Goal: Task Accomplishment & Management: Complete application form

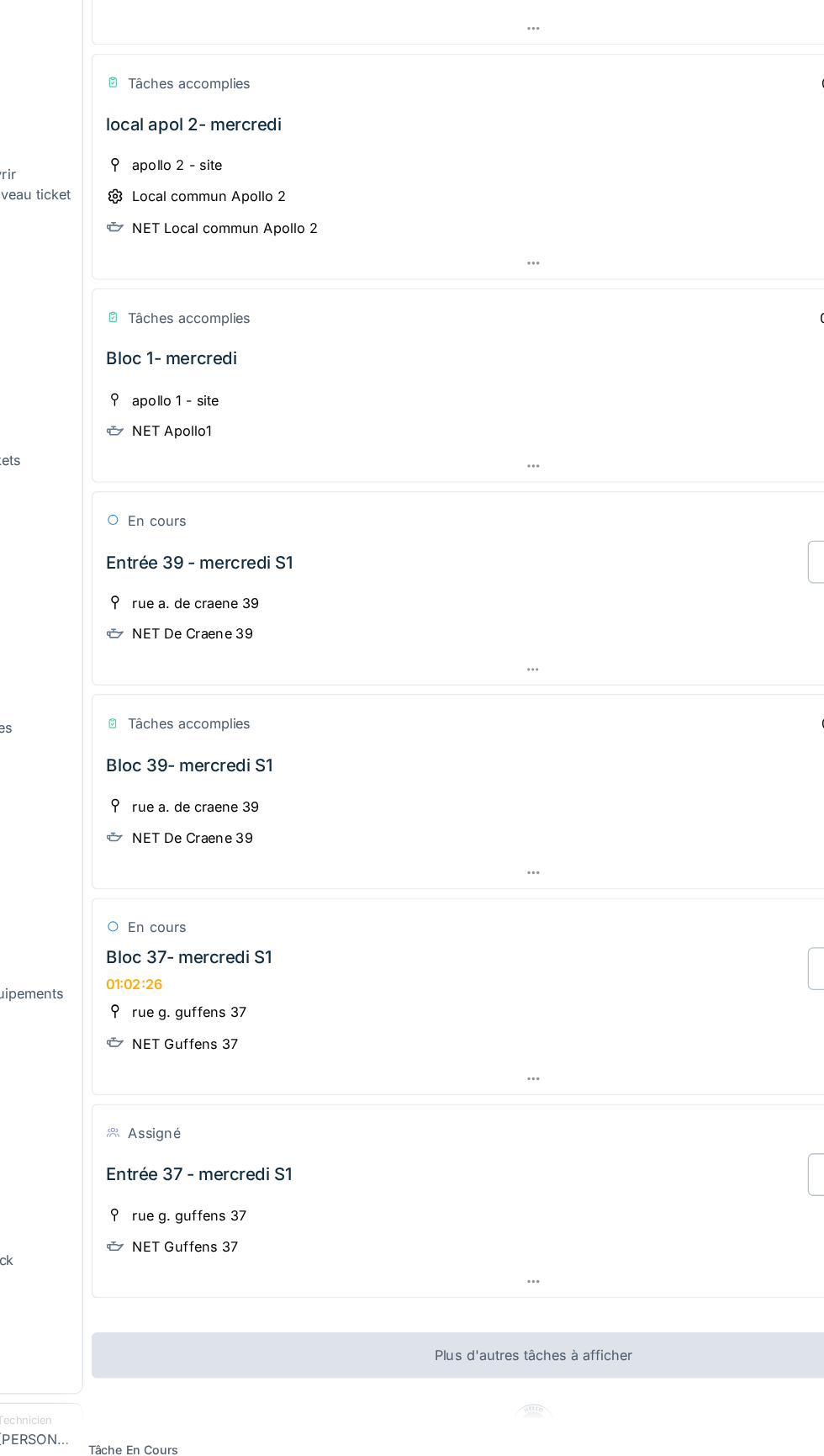
scroll to position [87, 0]
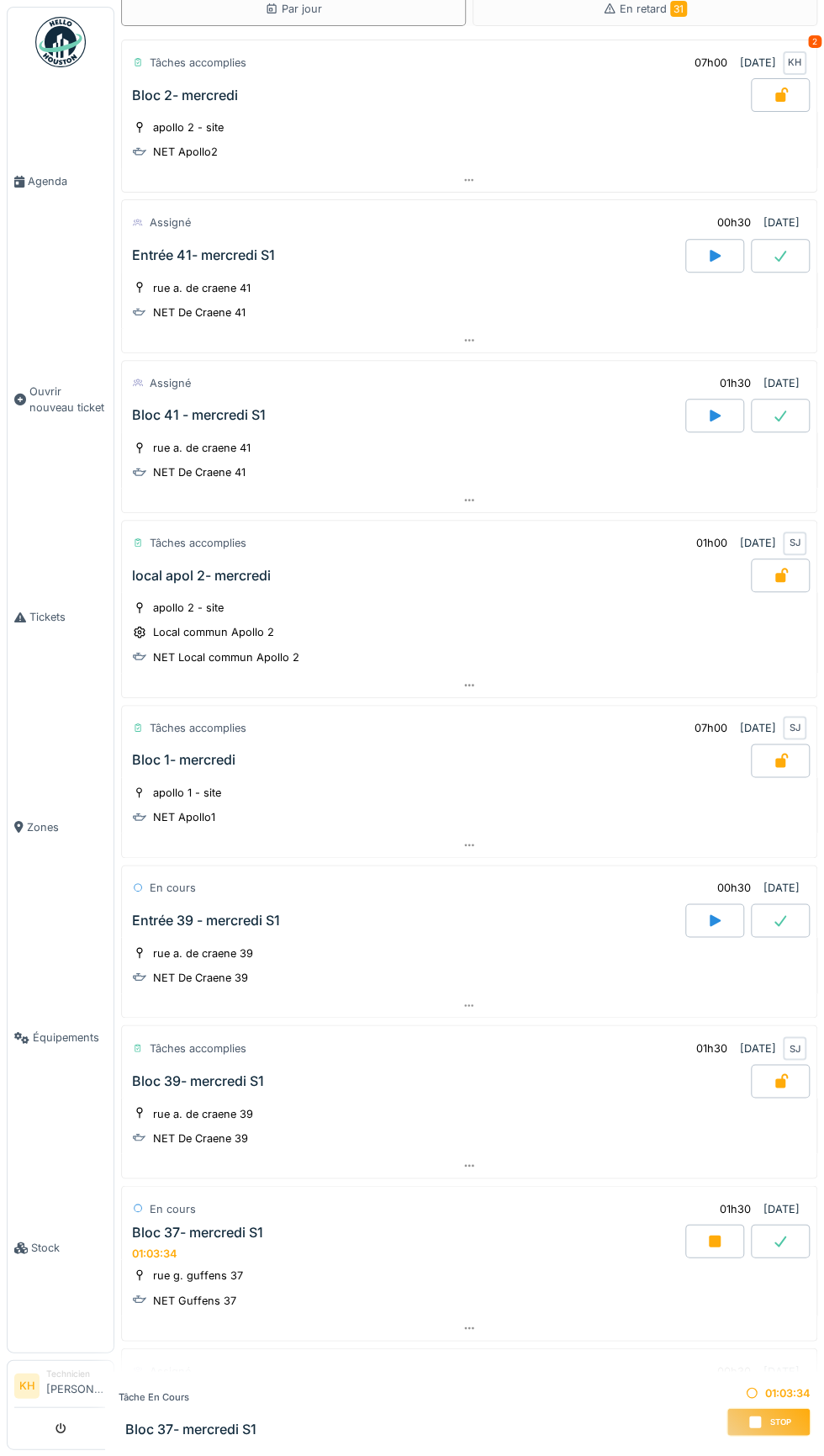
click at [801, 1224] on div at bounding box center [780, 1240] width 58 height 34
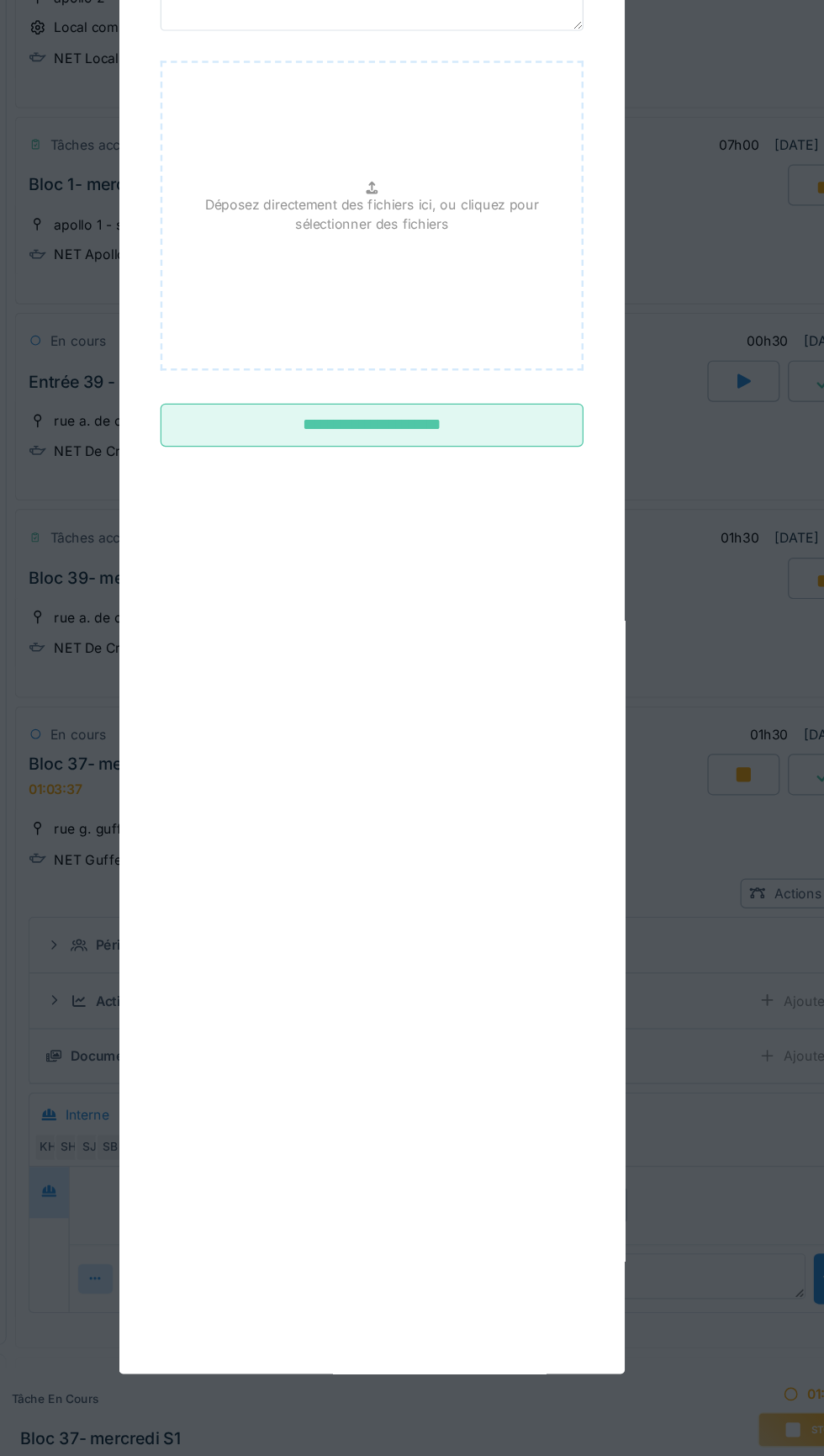
scroll to position [0, 0]
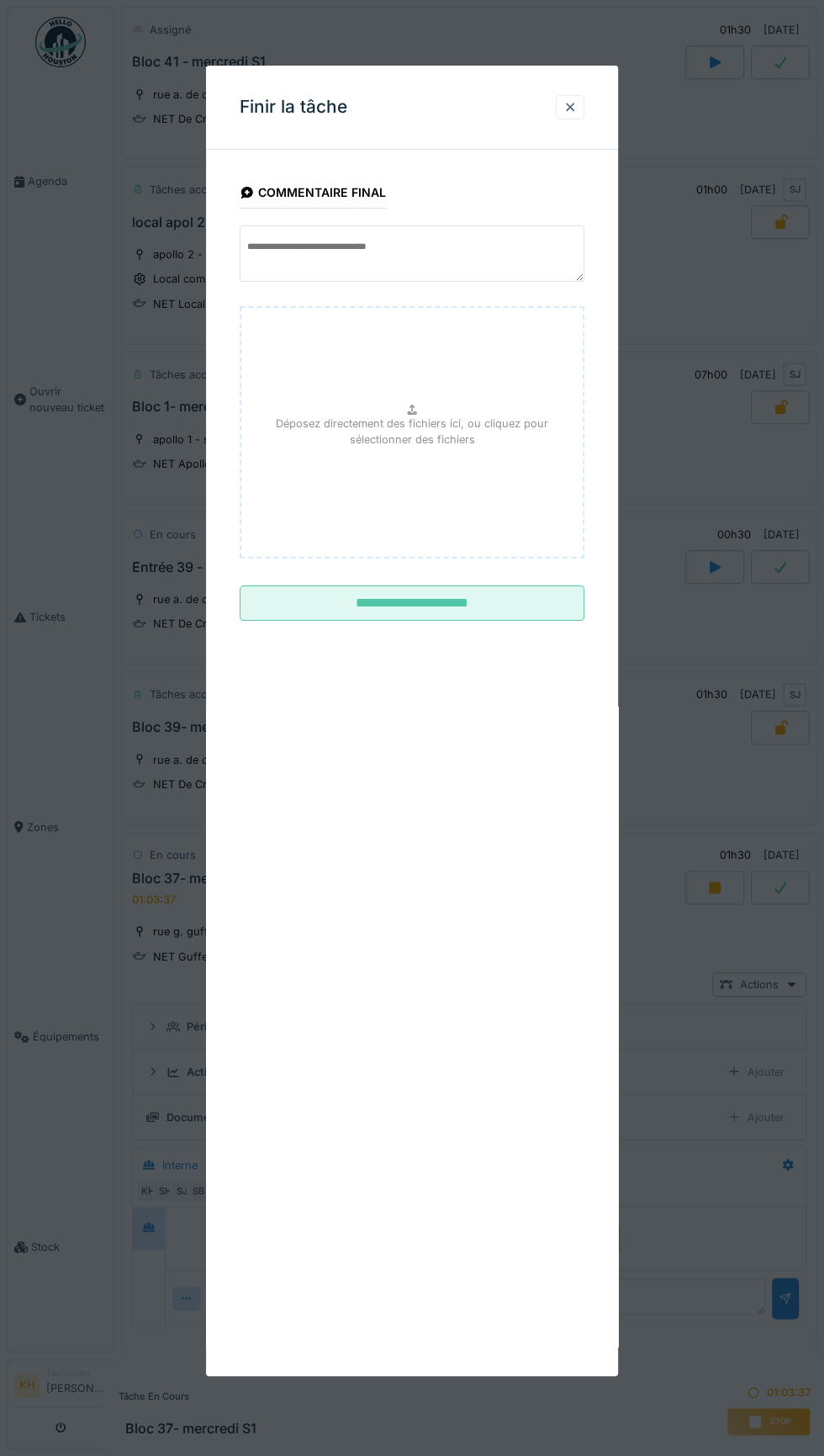
click at [547, 596] on input "**********" at bounding box center [412, 603] width 344 height 35
click at [523, 623] on div "**********" at bounding box center [412, 720] width 412 height 1311
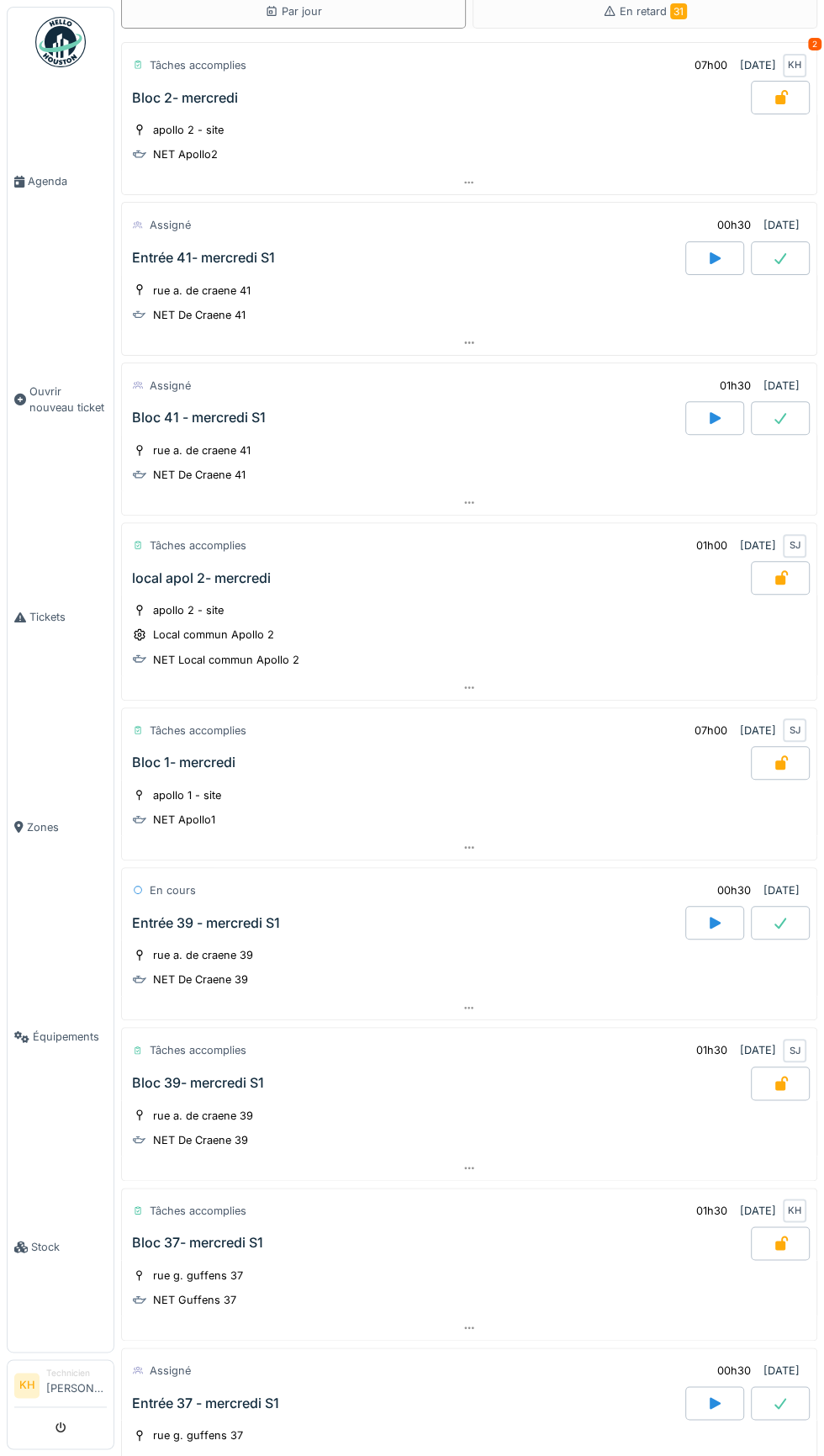
click at [715, 1398] on icon at bounding box center [714, 1403] width 11 height 12
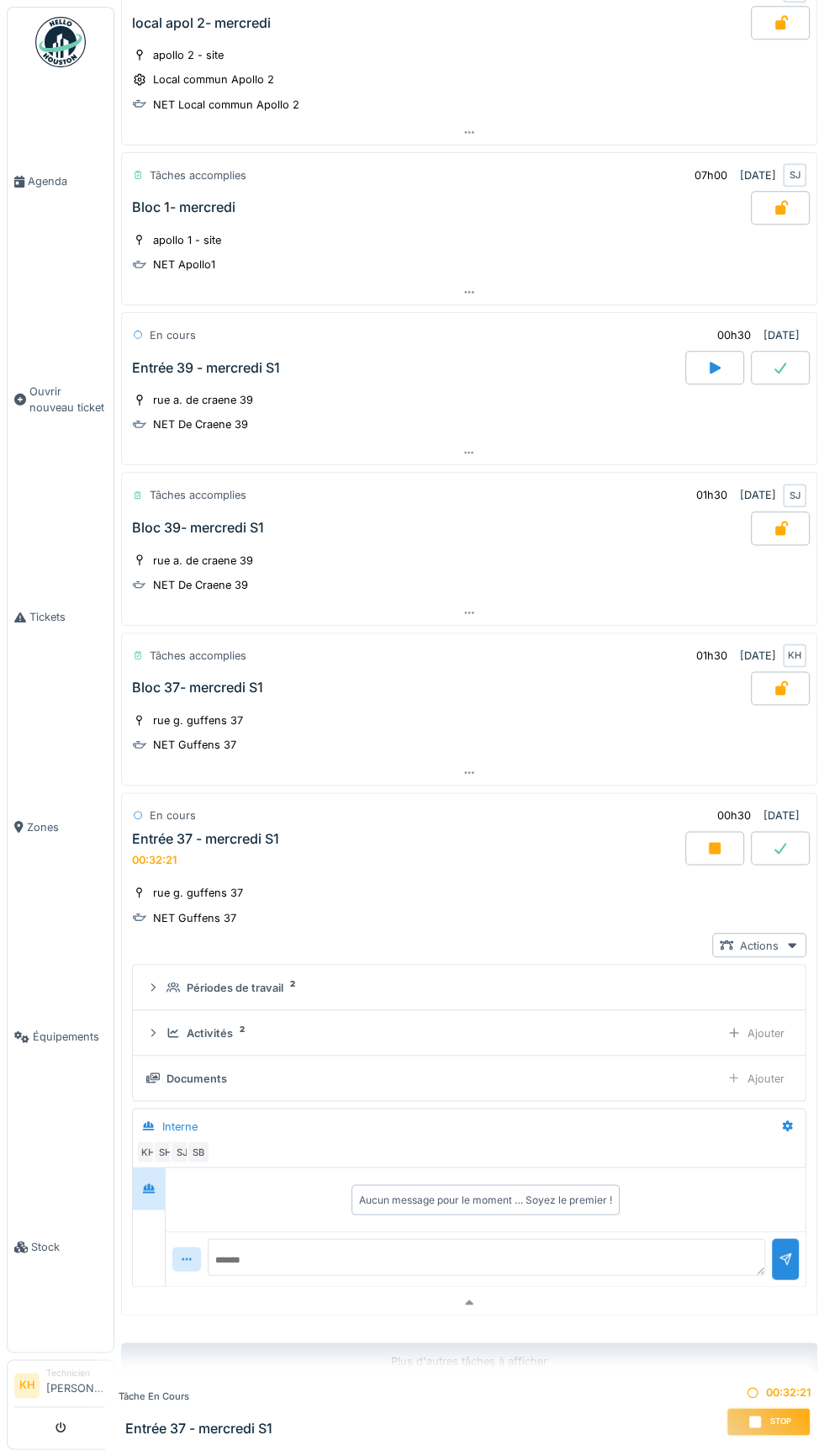
scroll to position [673, 0]
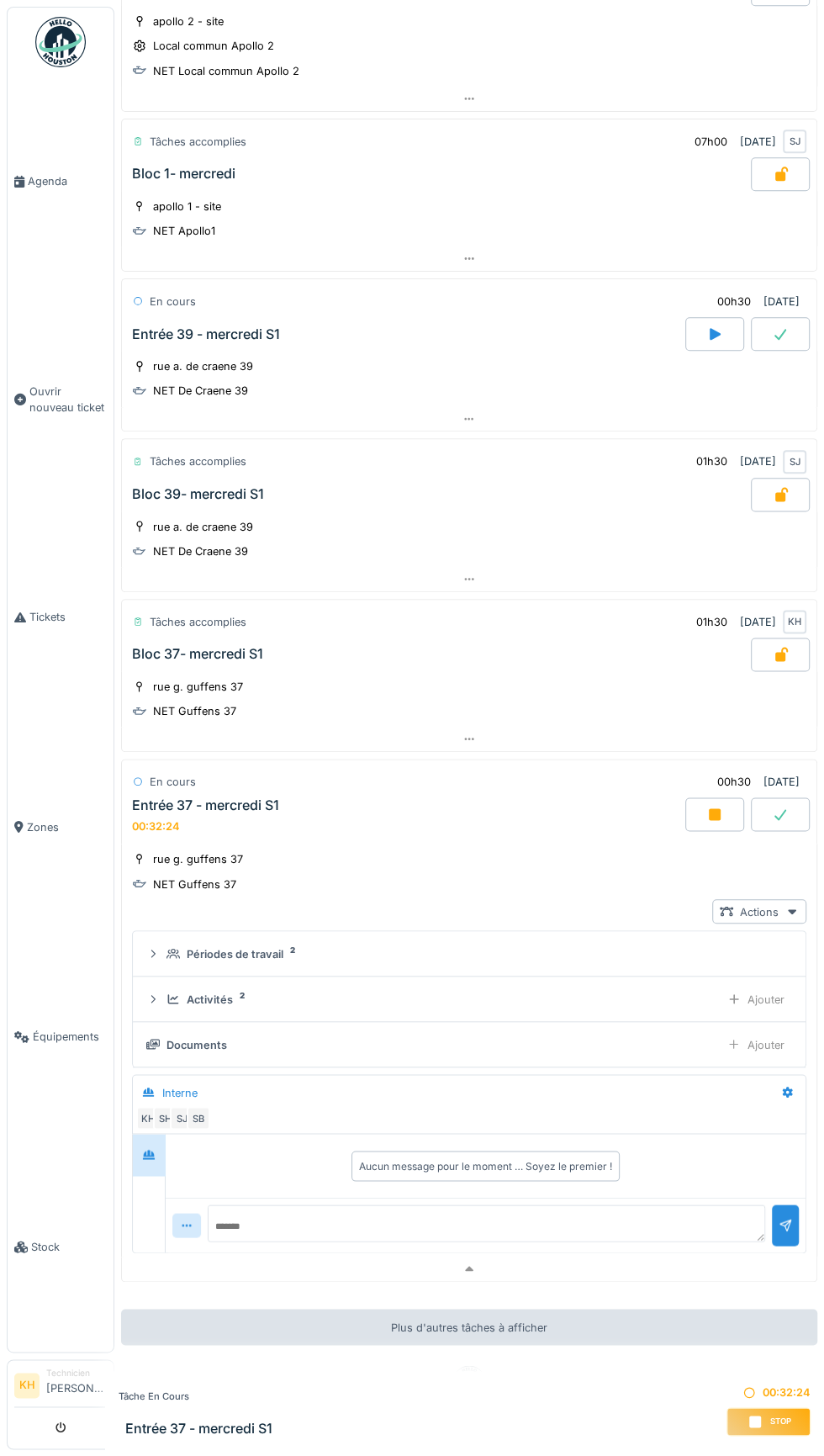
click at [767, 1032] on div "Ajouter" at bounding box center [756, 1043] width 72 height 24
click at [773, 987] on div "Ajouter" at bounding box center [756, 999] width 72 height 24
click at [767, 1032] on div "Ajouter" at bounding box center [756, 1043] width 72 height 24
click at [806, 797] on div at bounding box center [780, 814] width 58 height 34
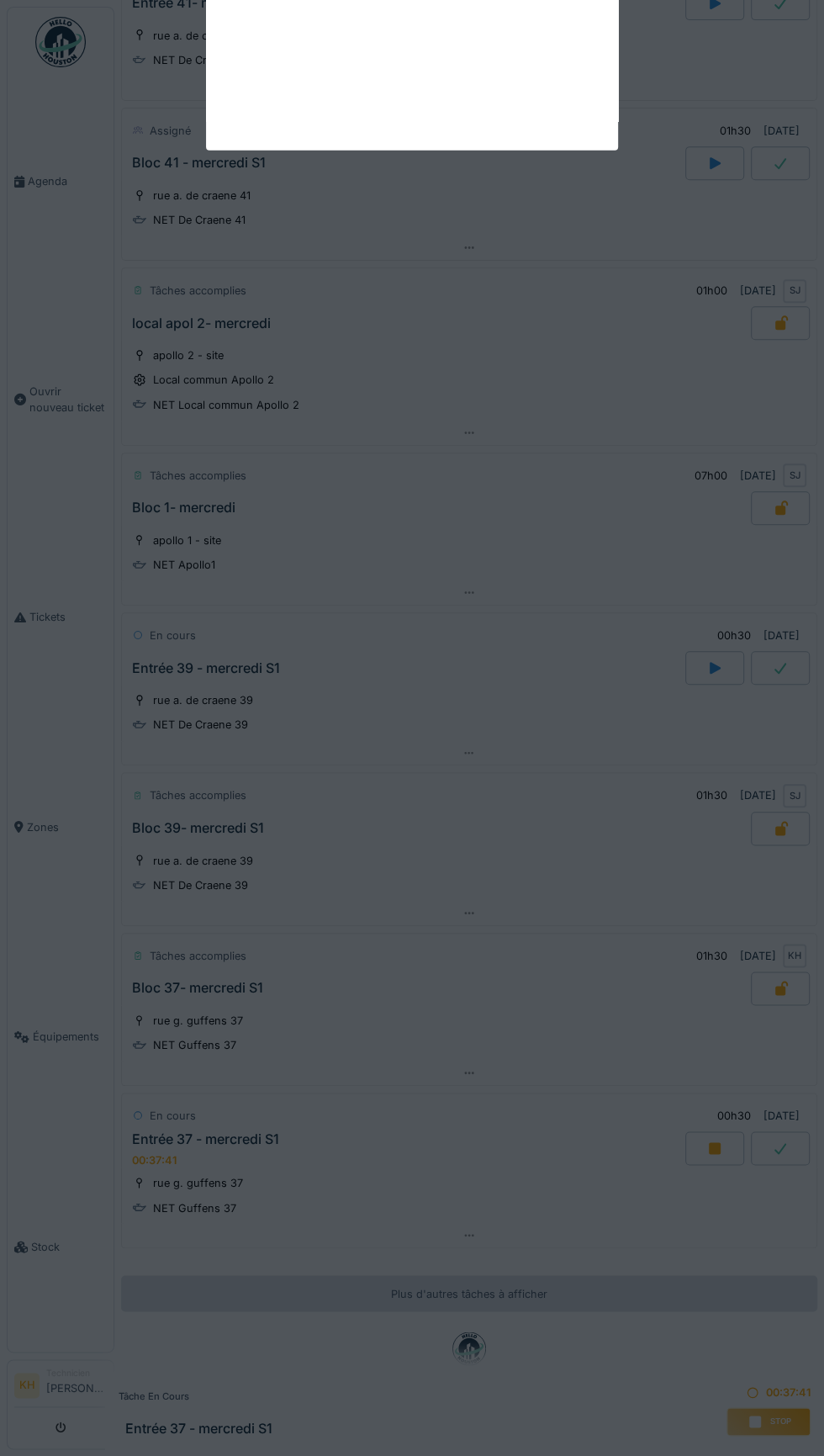
scroll to position [310, 0]
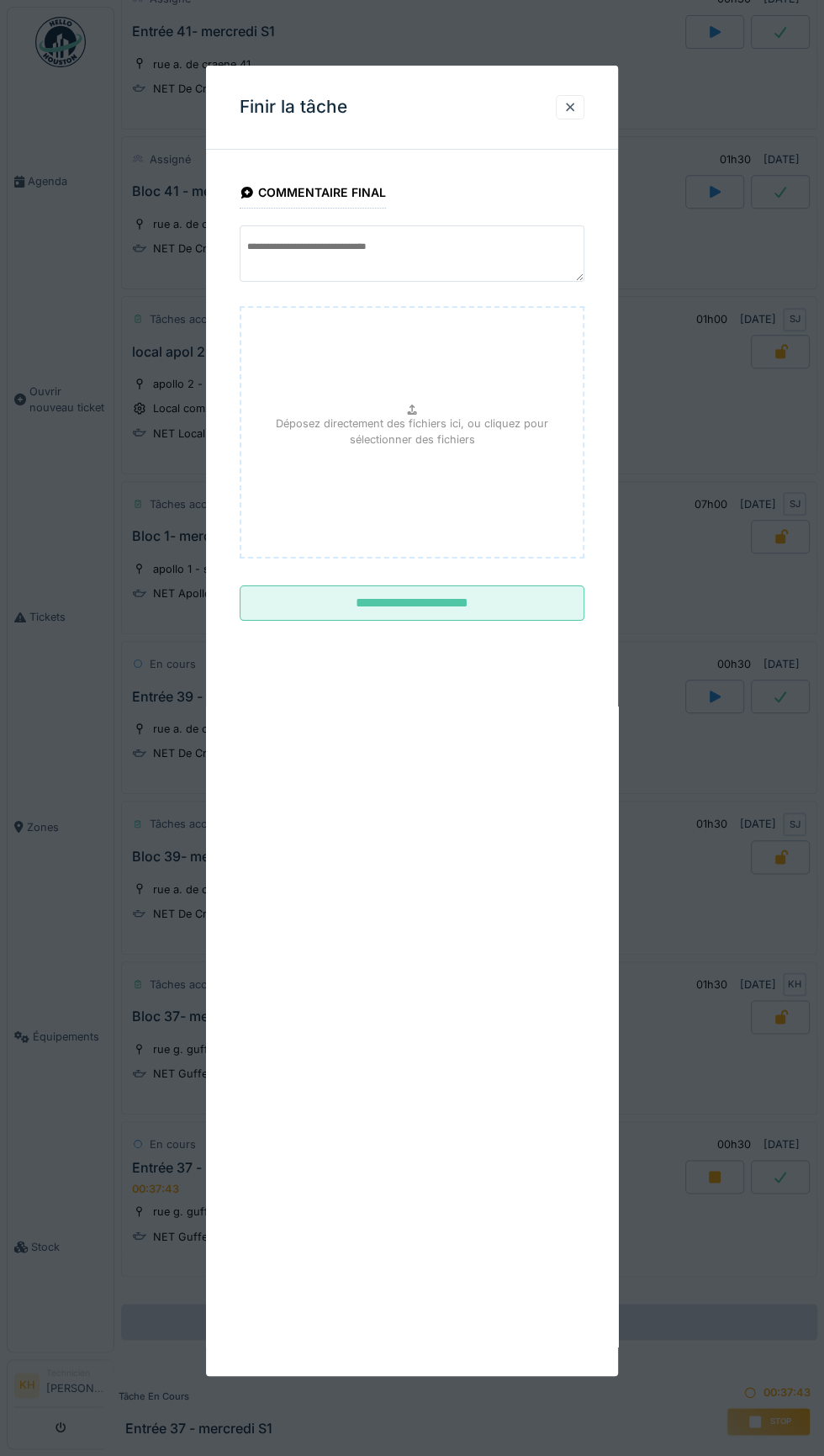
click at [468, 601] on input "**********" at bounding box center [412, 603] width 344 height 35
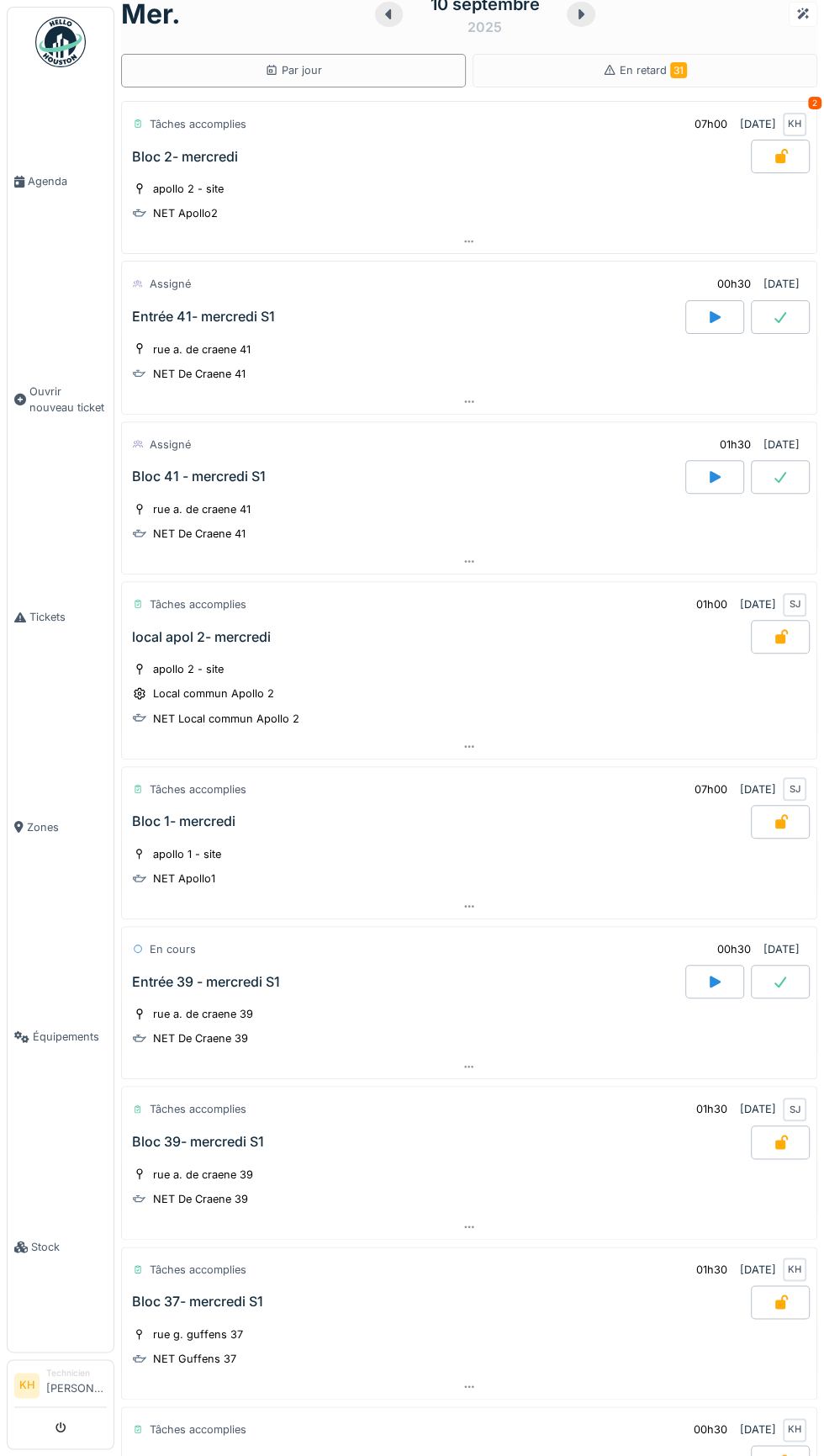
scroll to position [0, 0]
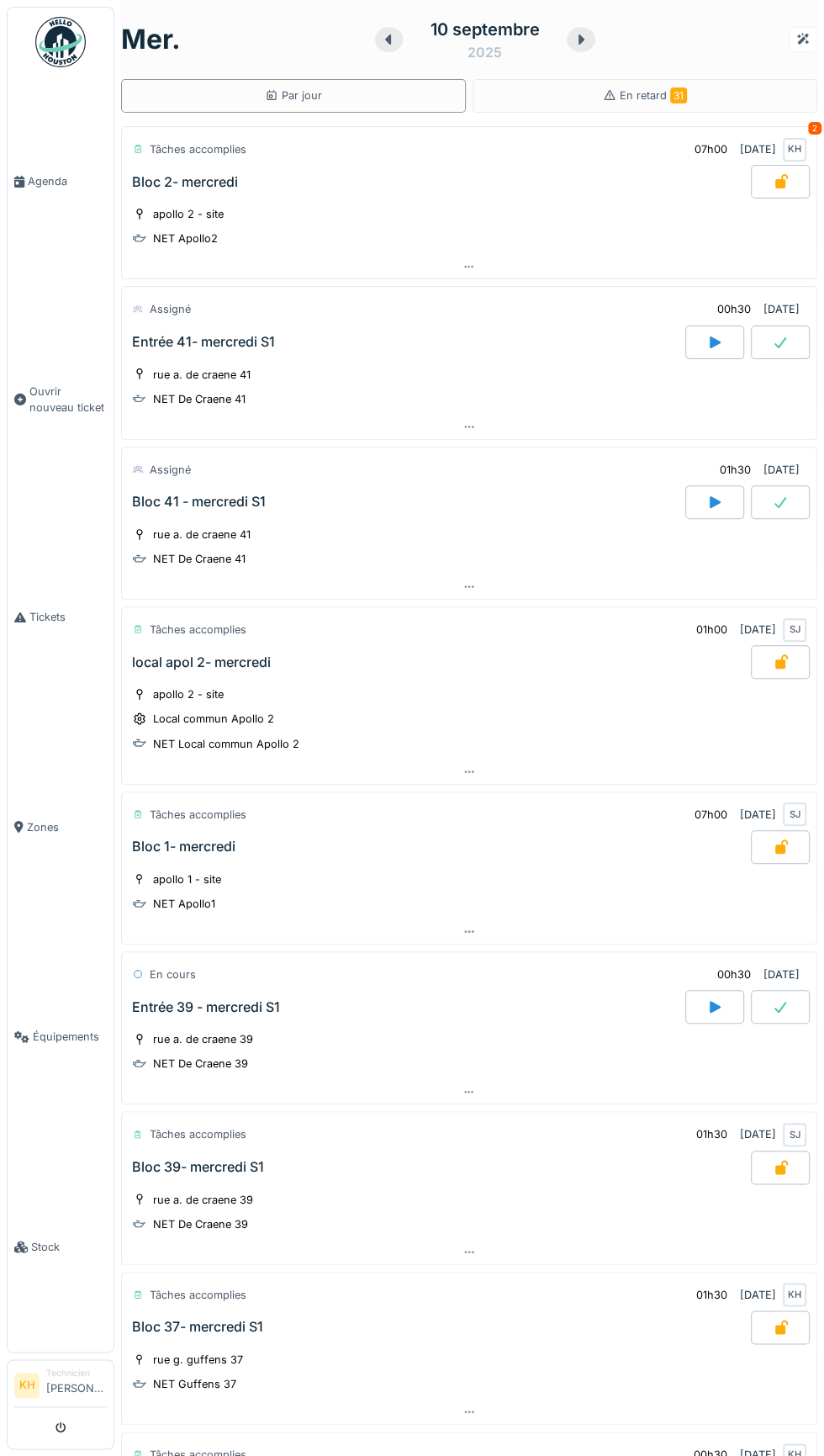
click at [715, 496] on icon at bounding box center [714, 502] width 11 height 12
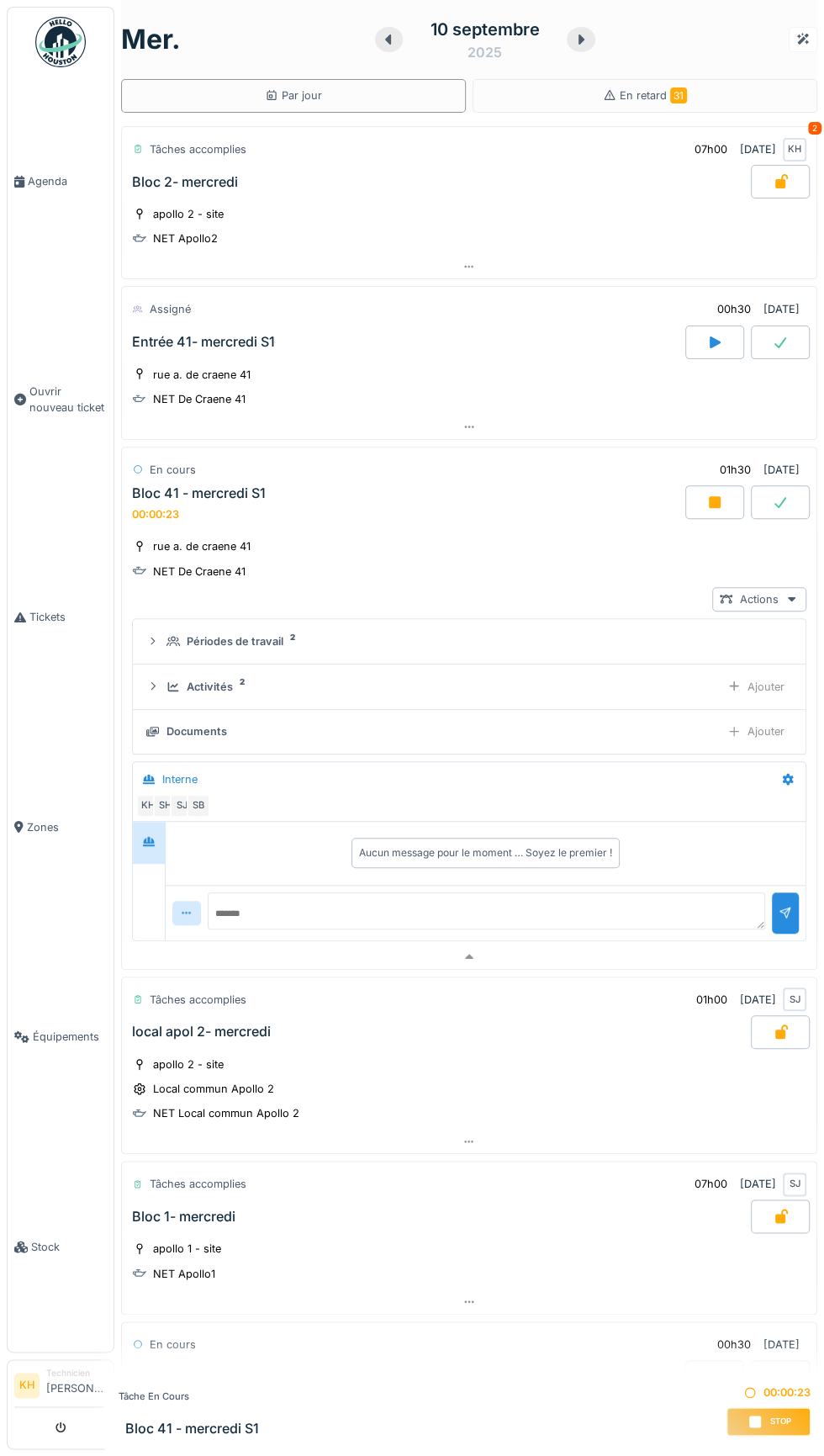
click at [501, 344] on div "Entrée 41- mercredi S1" at bounding box center [407, 342] width 556 height 34
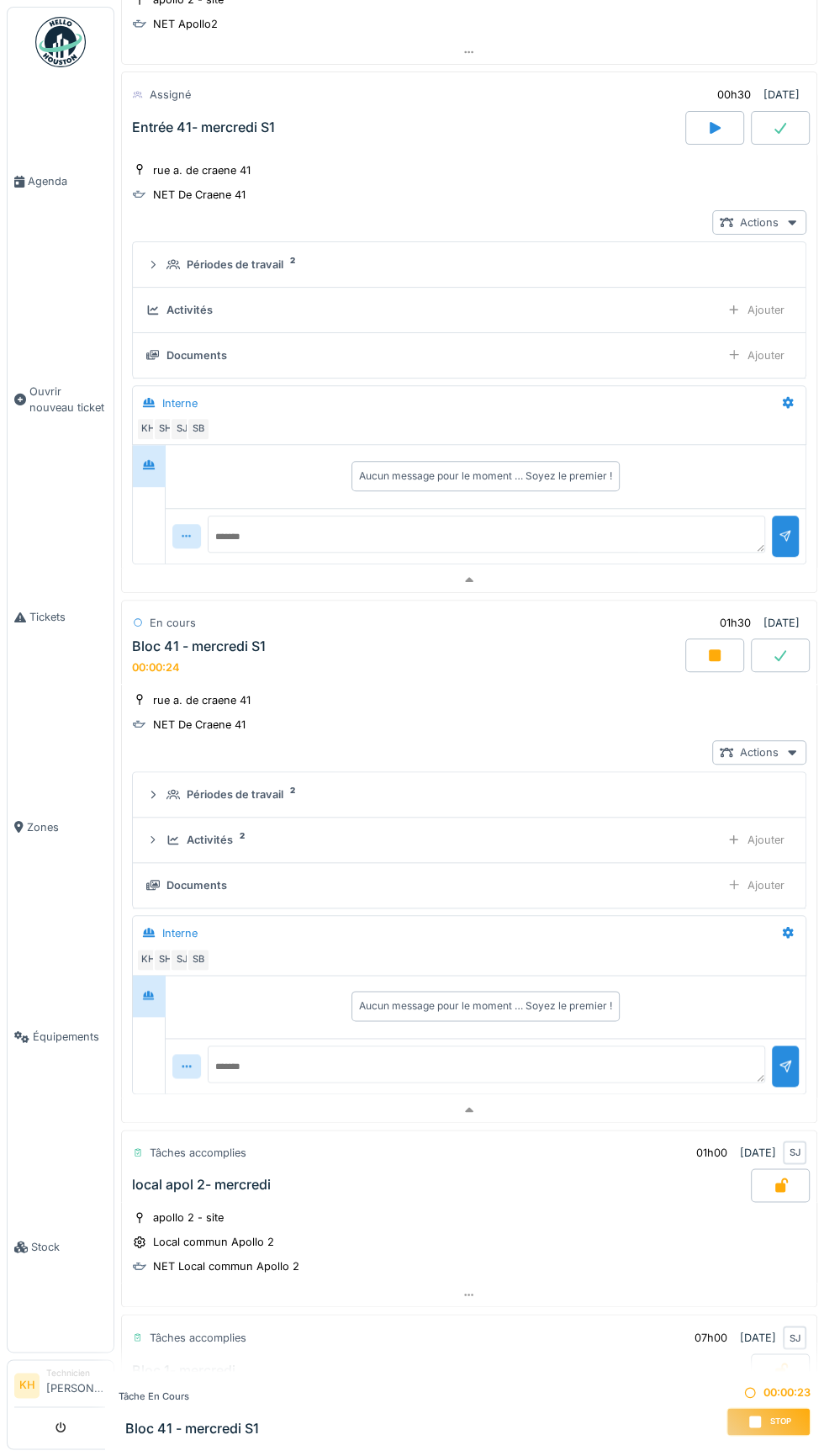
scroll to position [215, 0]
click at [784, 347] on div "Ajouter" at bounding box center [756, 354] width 72 height 24
click at [18, 362] on link "Ouvrir nouveau ticket" at bounding box center [60, 400] width 106 height 226
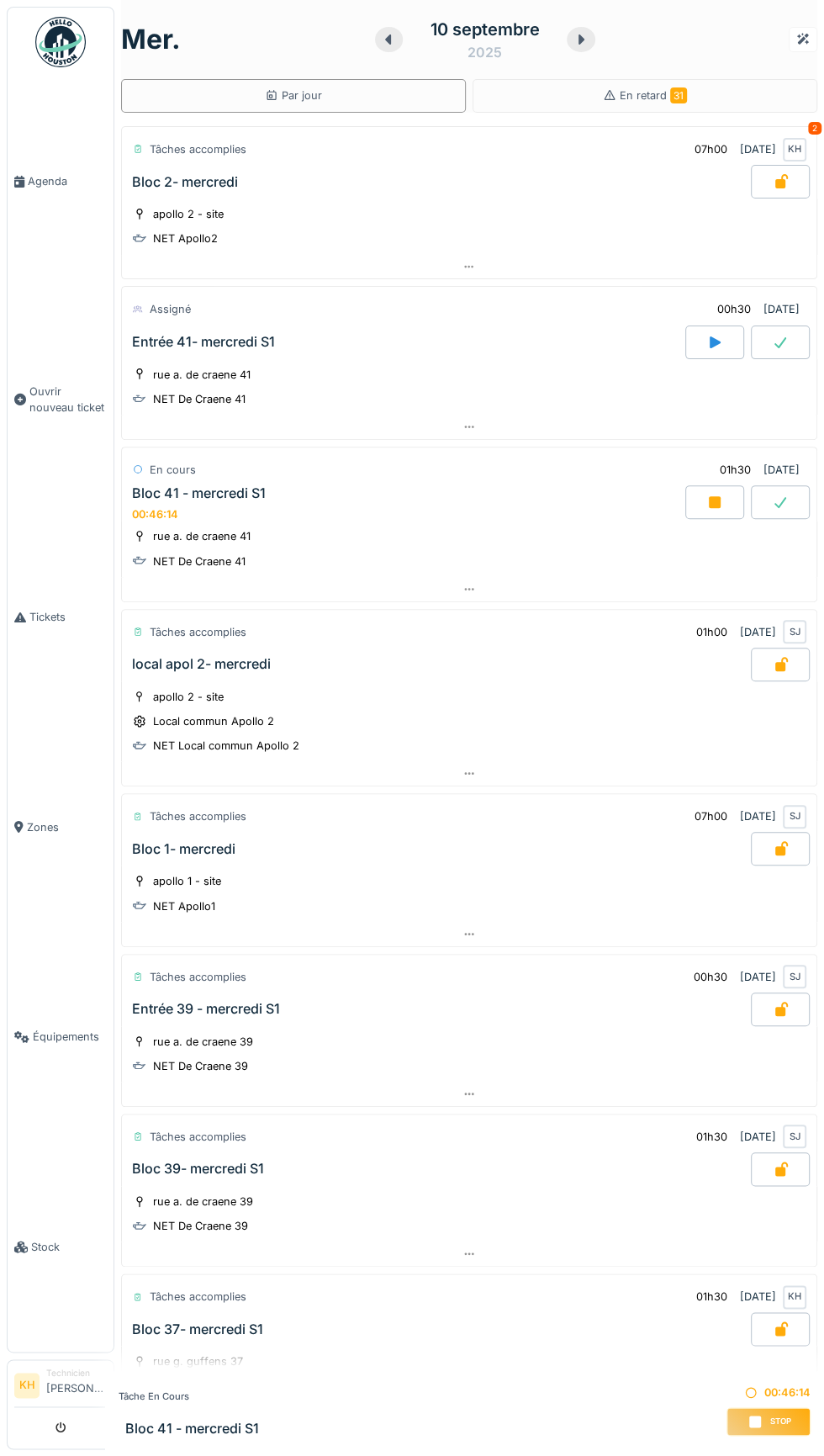
click at [780, 495] on icon at bounding box center [779, 502] width 17 height 14
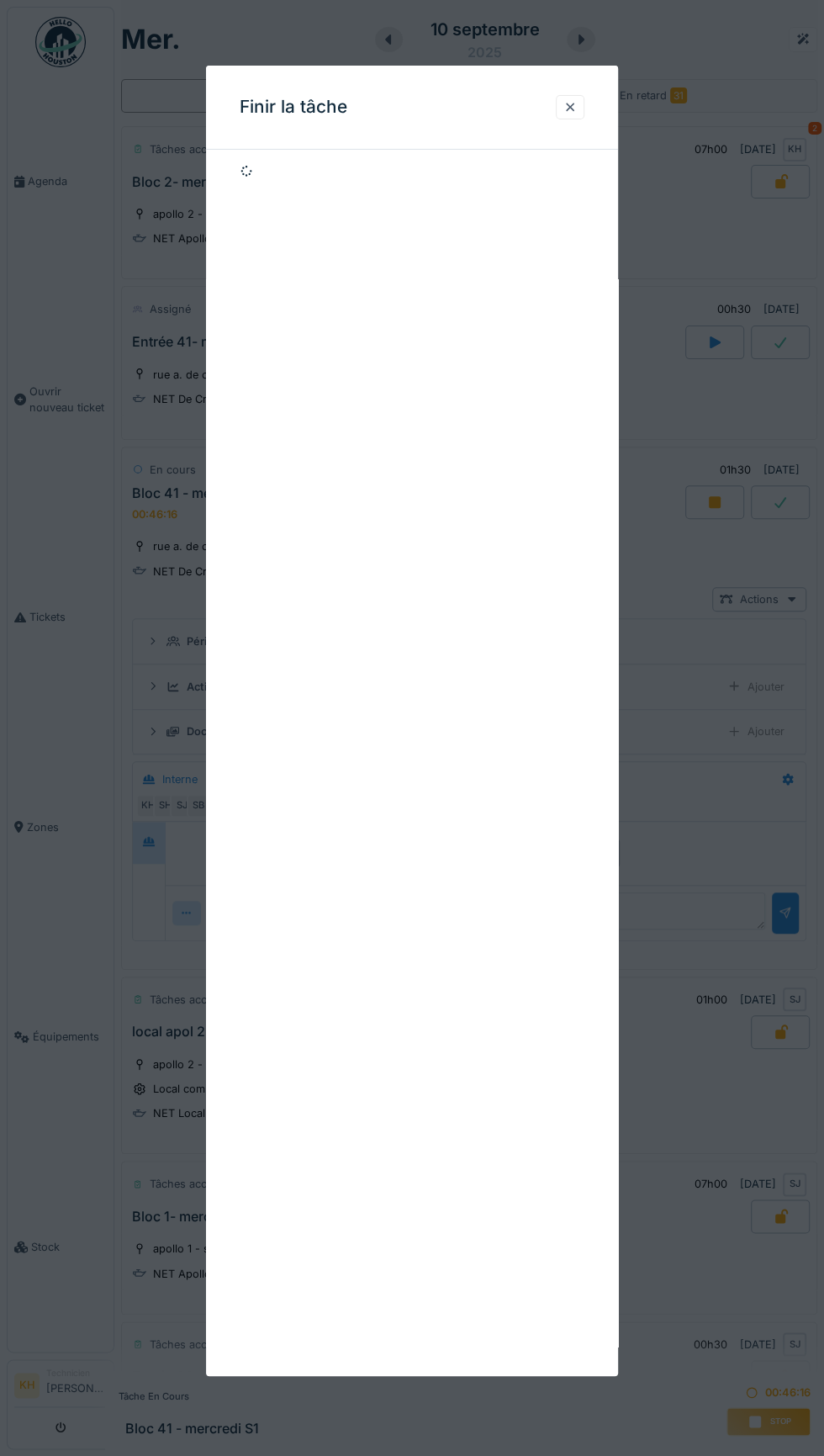
scroll to position [373, 0]
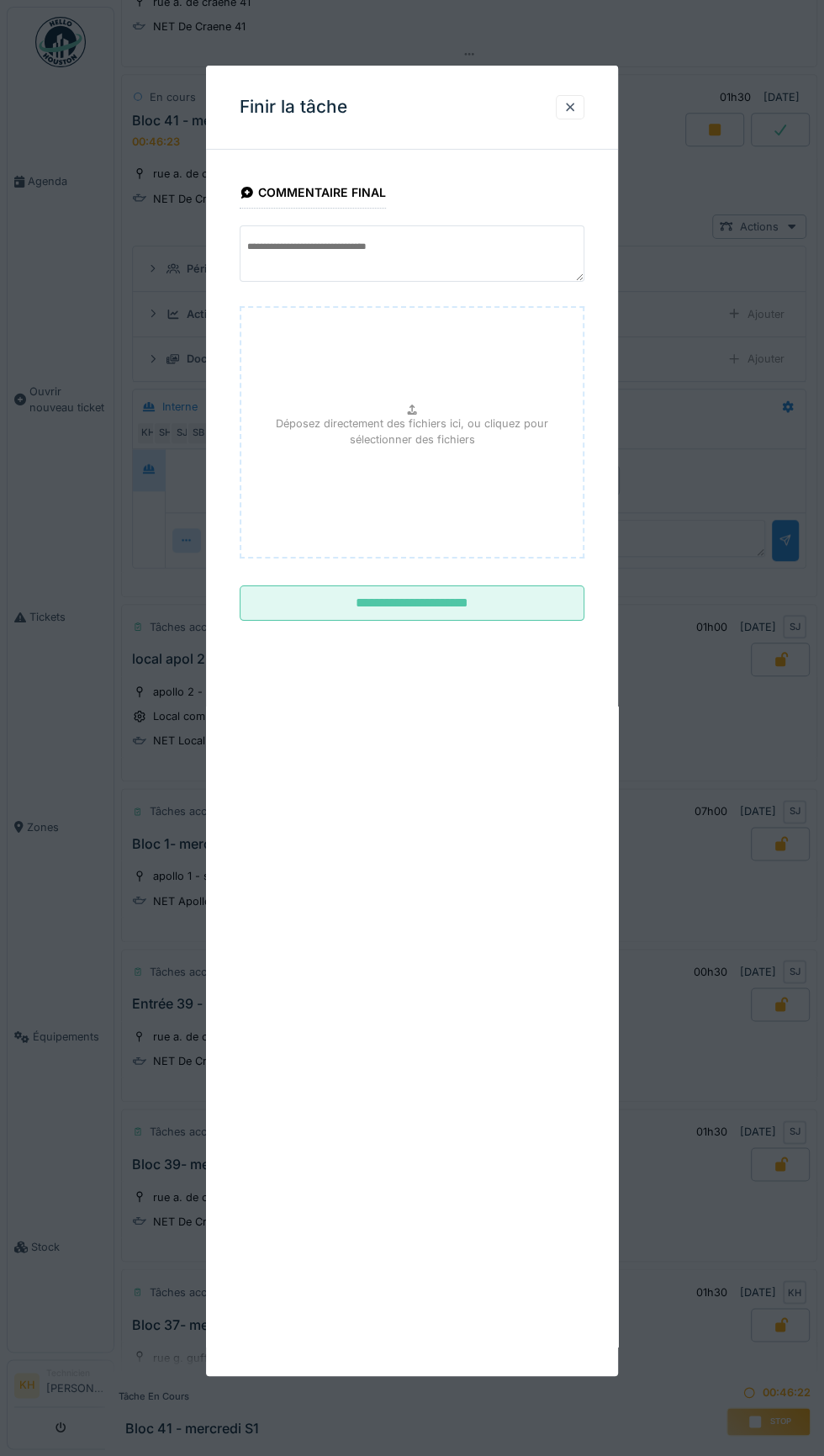
click at [708, 130] on div at bounding box center [412, 728] width 824 height 1456
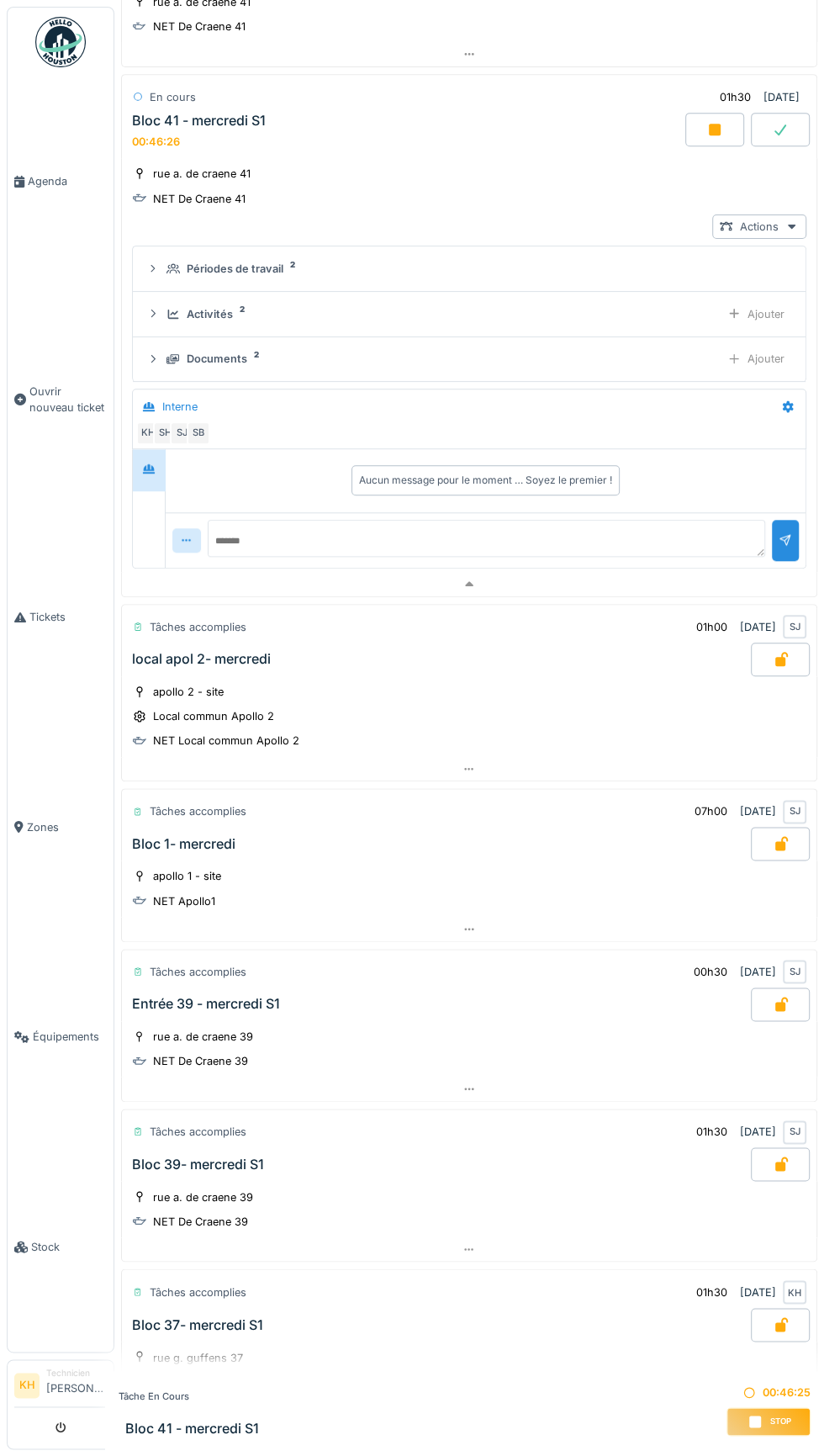
click at [715, 124] on icon at bounding box center [715, 129] width 12 height 12
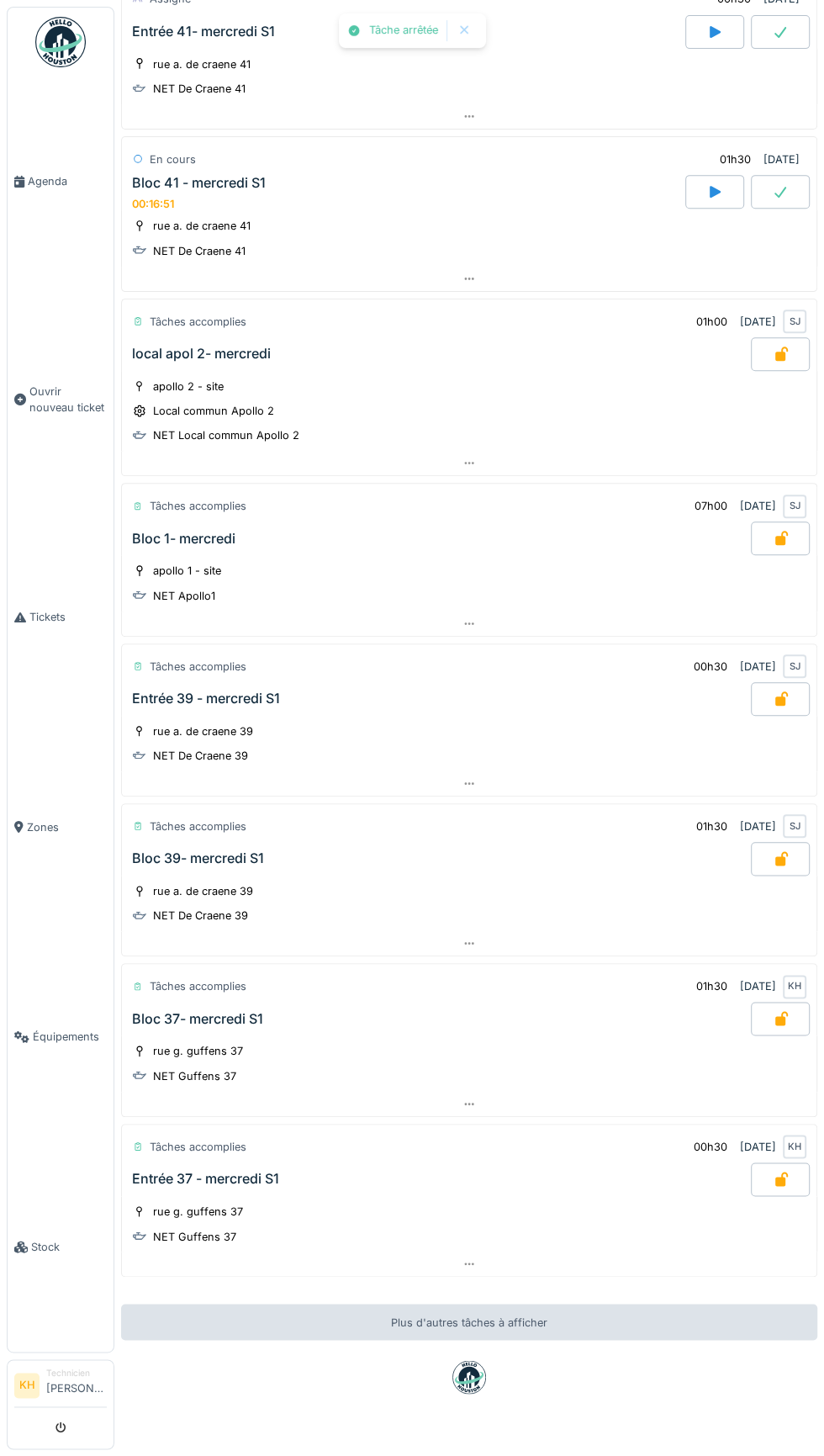
scroll to position [310, 0]
click at [803, 184] on div at bounding box center [780, 192] width 58 height 34
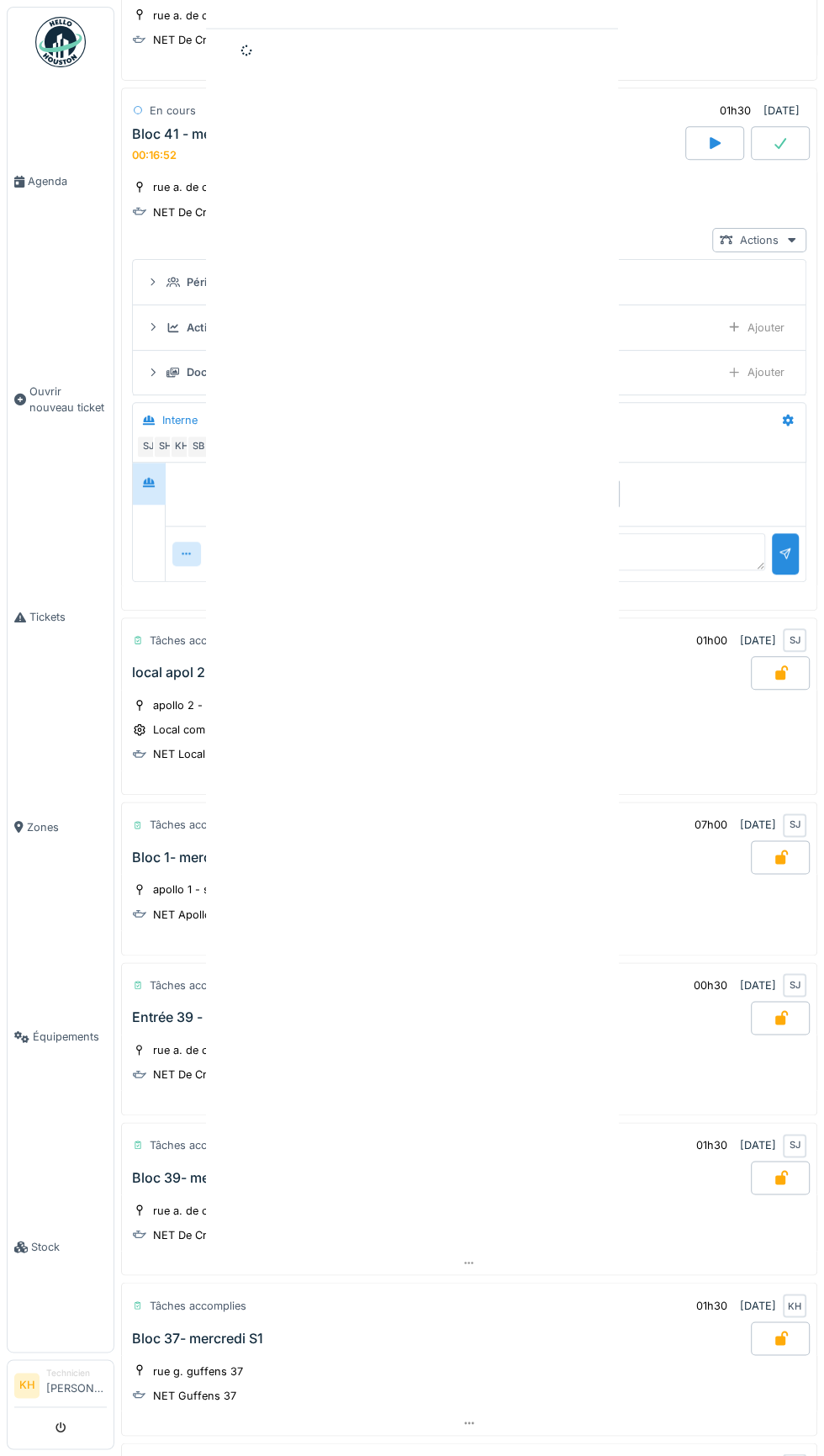
scroll to position [373, 0]
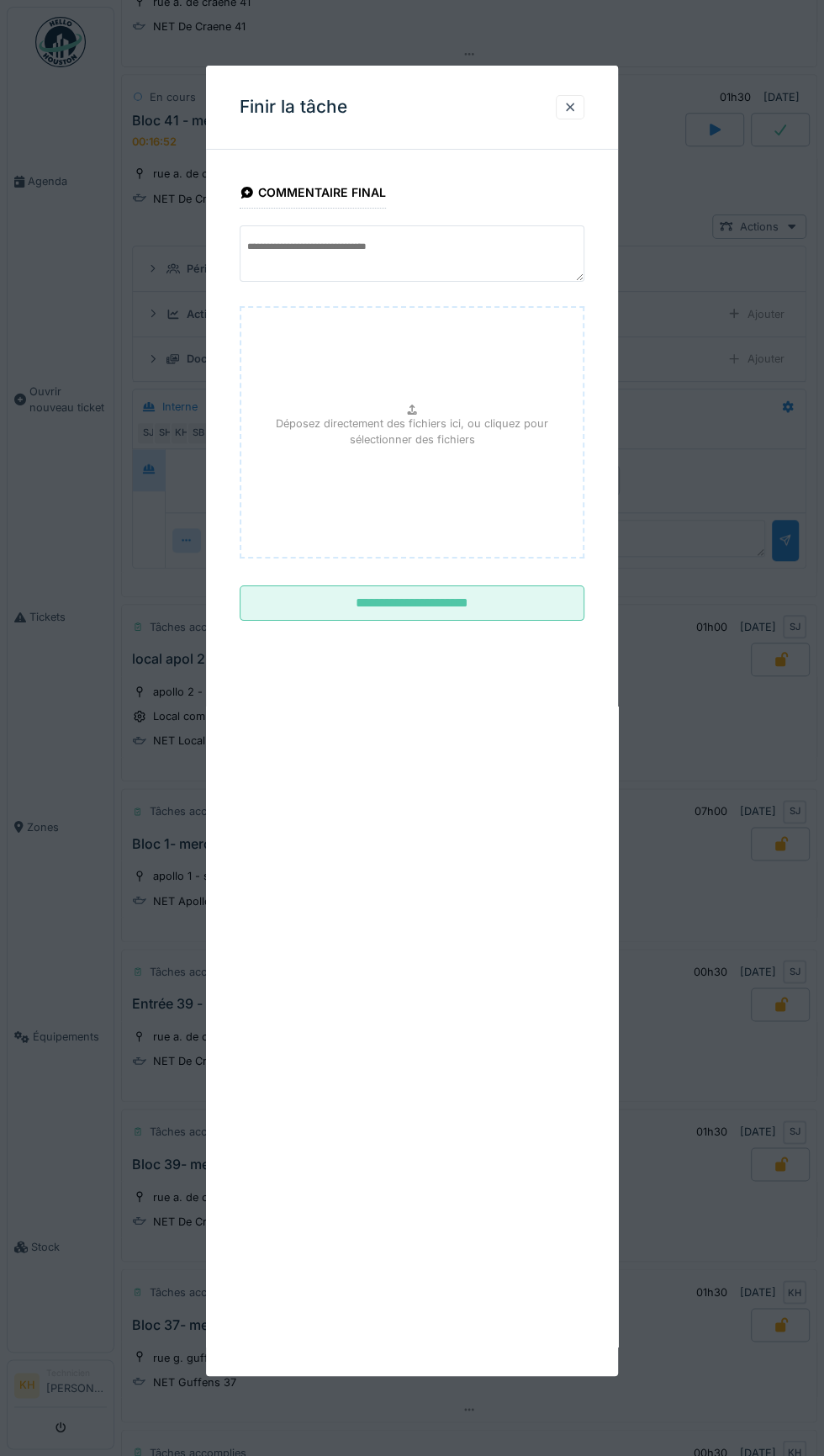
click at [815, 173] on div at bounding box center [412, 728] width 824 height 1456
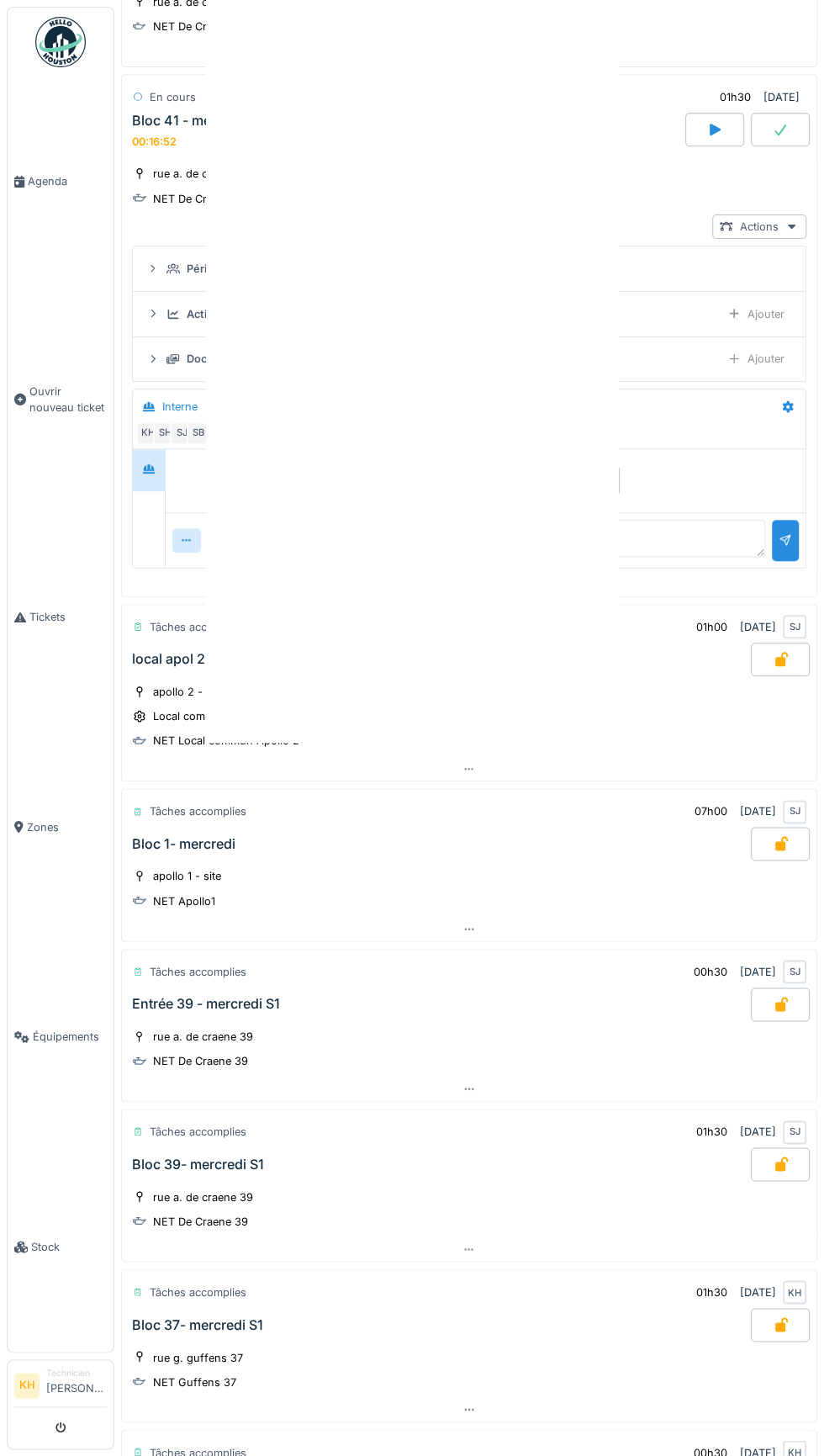
click at [511, 621] on div at bounding box center [412, 728] width 824 height 1456
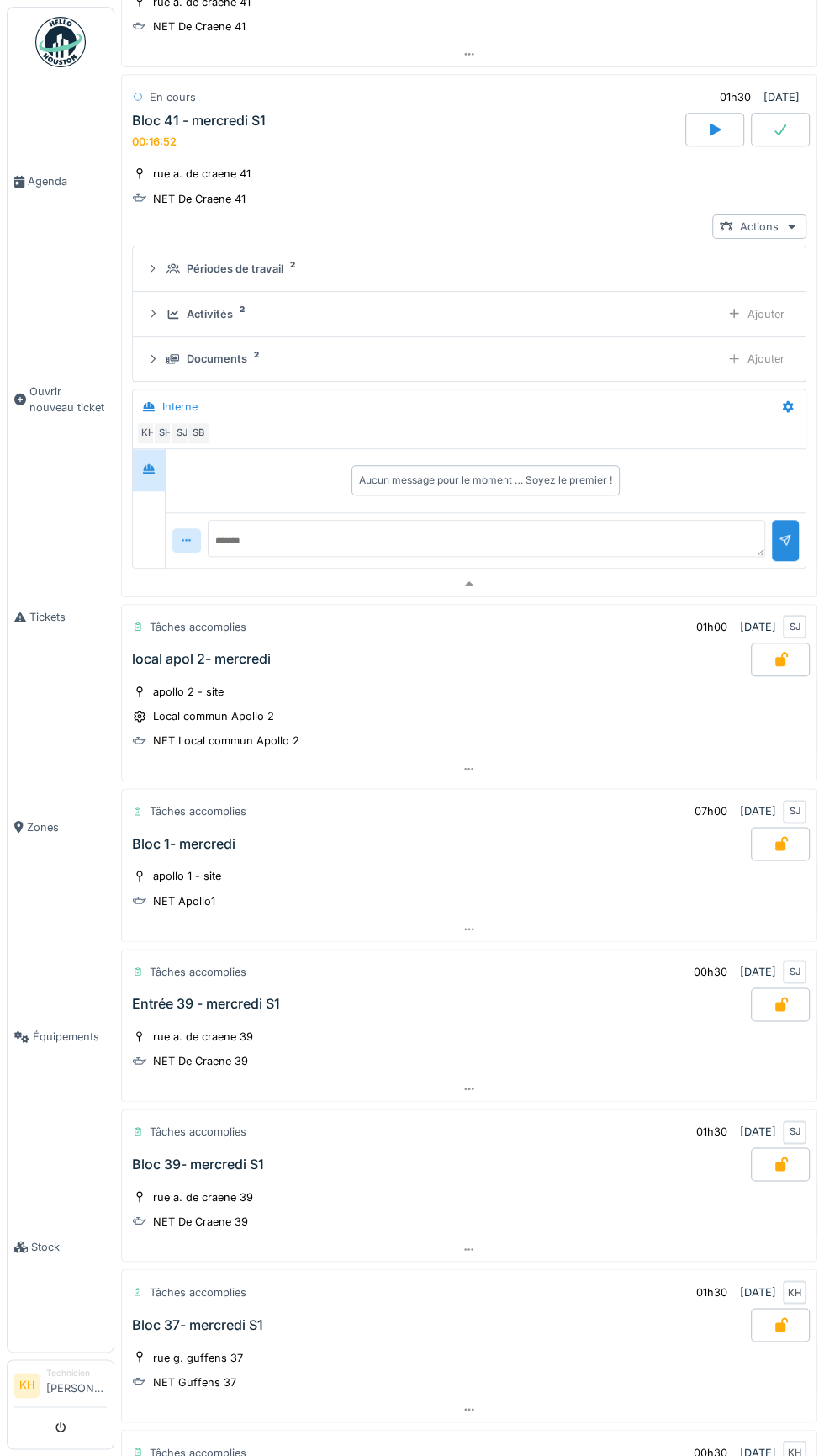
click at [803, 117] on div at bounding box center [780, 129] width 58 height 34
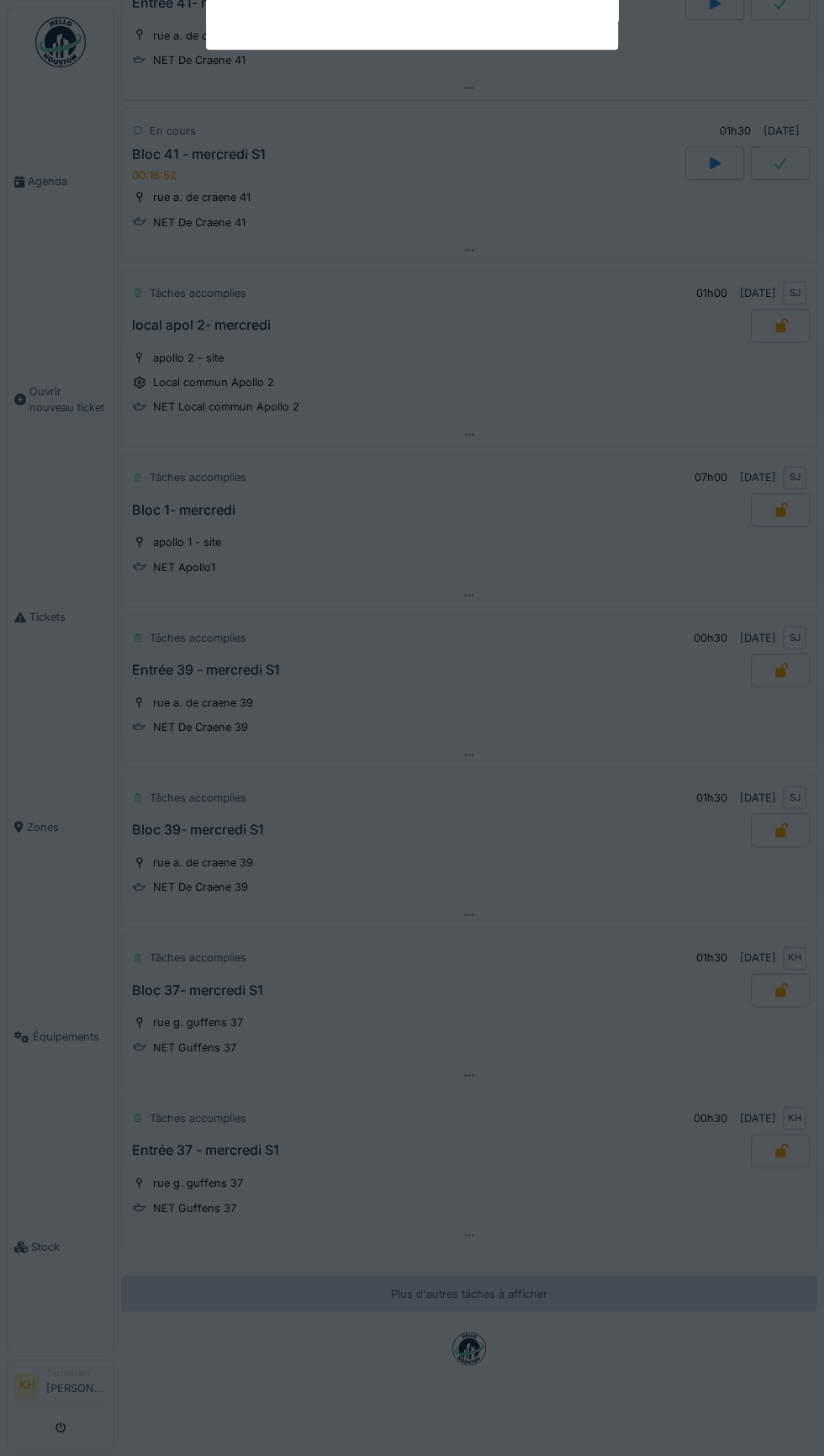
scroll to position [310, 0]
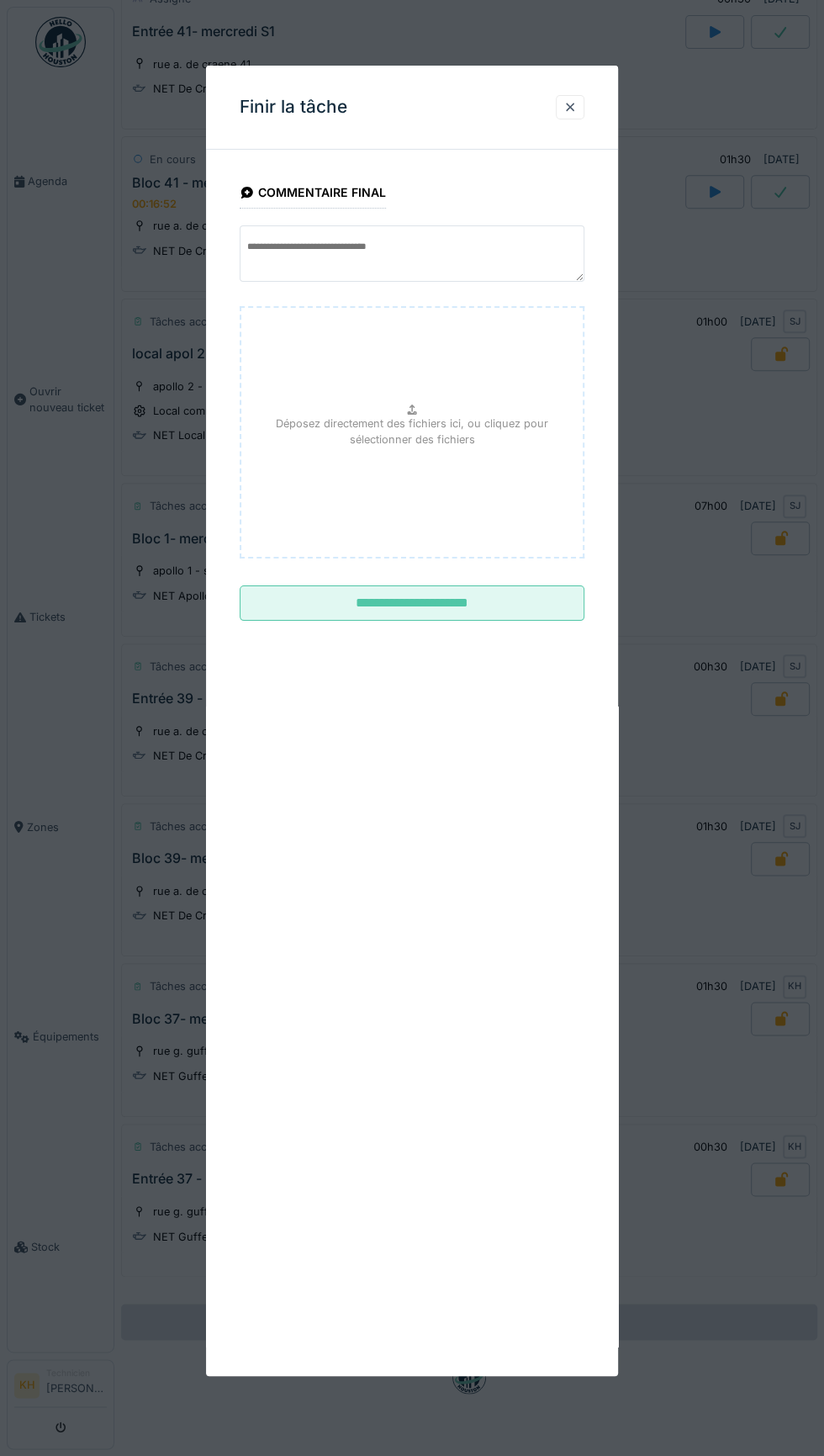
click at [468, 604] on input "**********" at bounding box center [412, 603] width 344 height 35
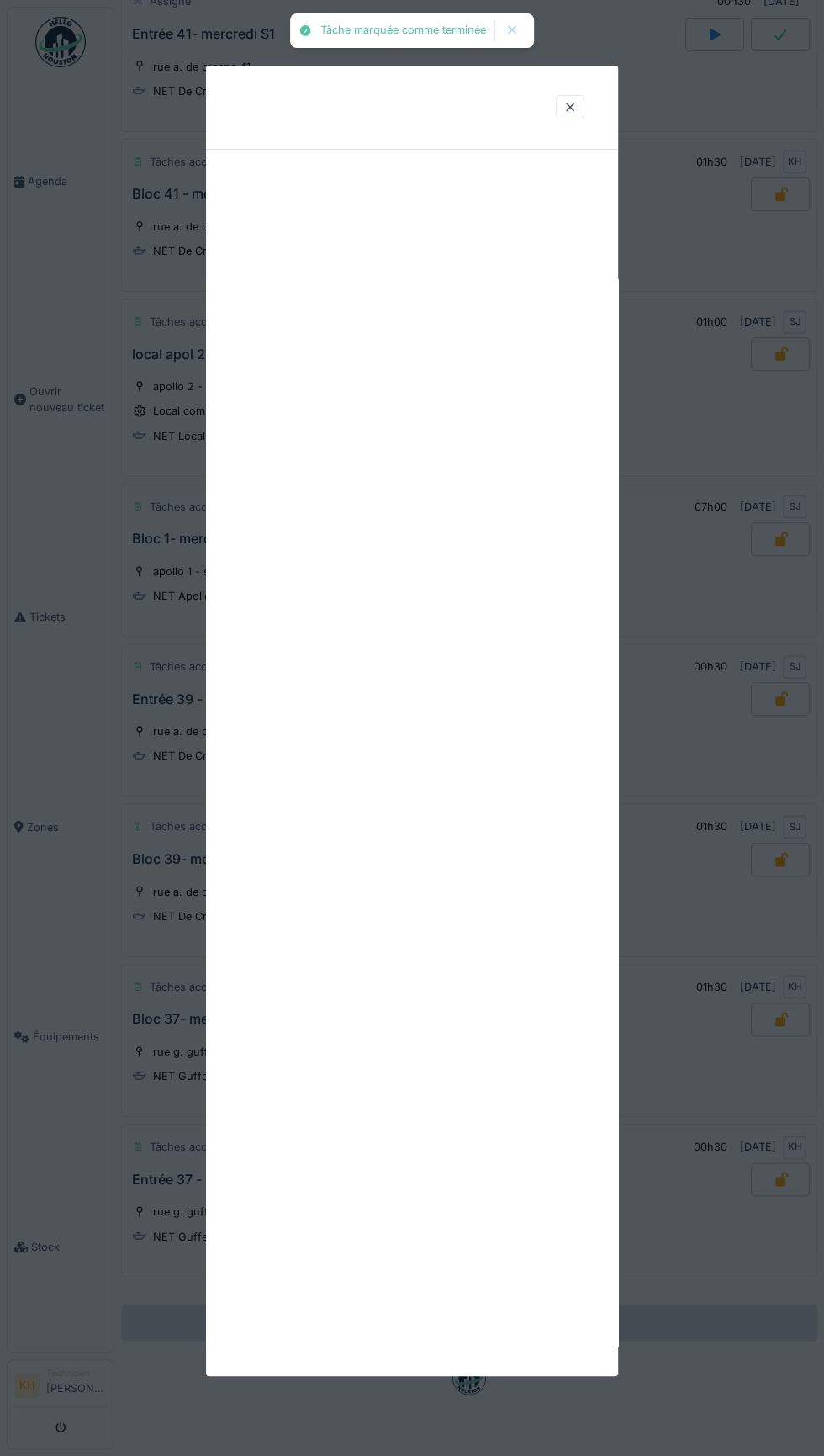
click at [524, 600] on div at bounding box center [412, 720] width 412 height 1311
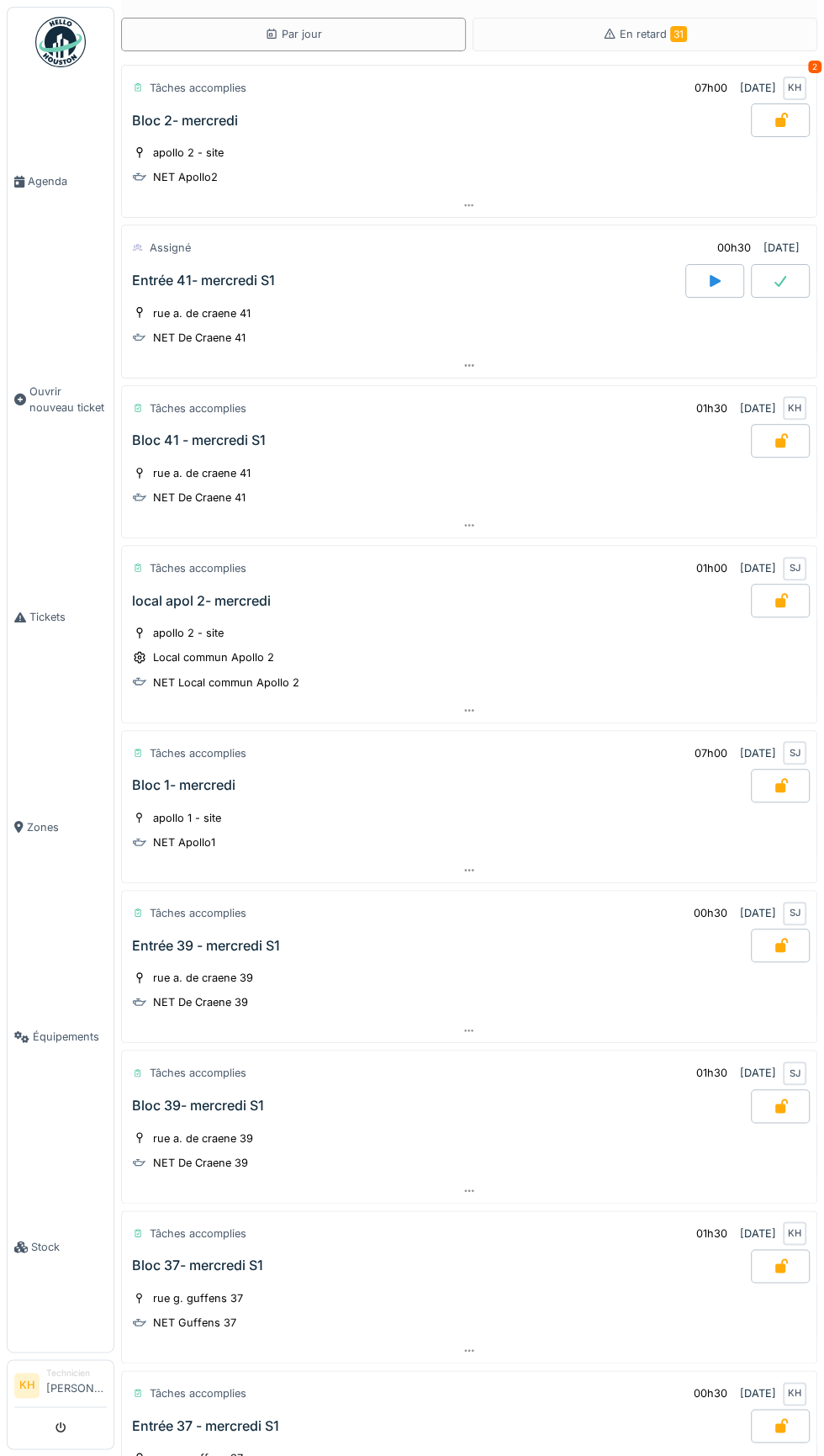
scroll to position [43, 0]
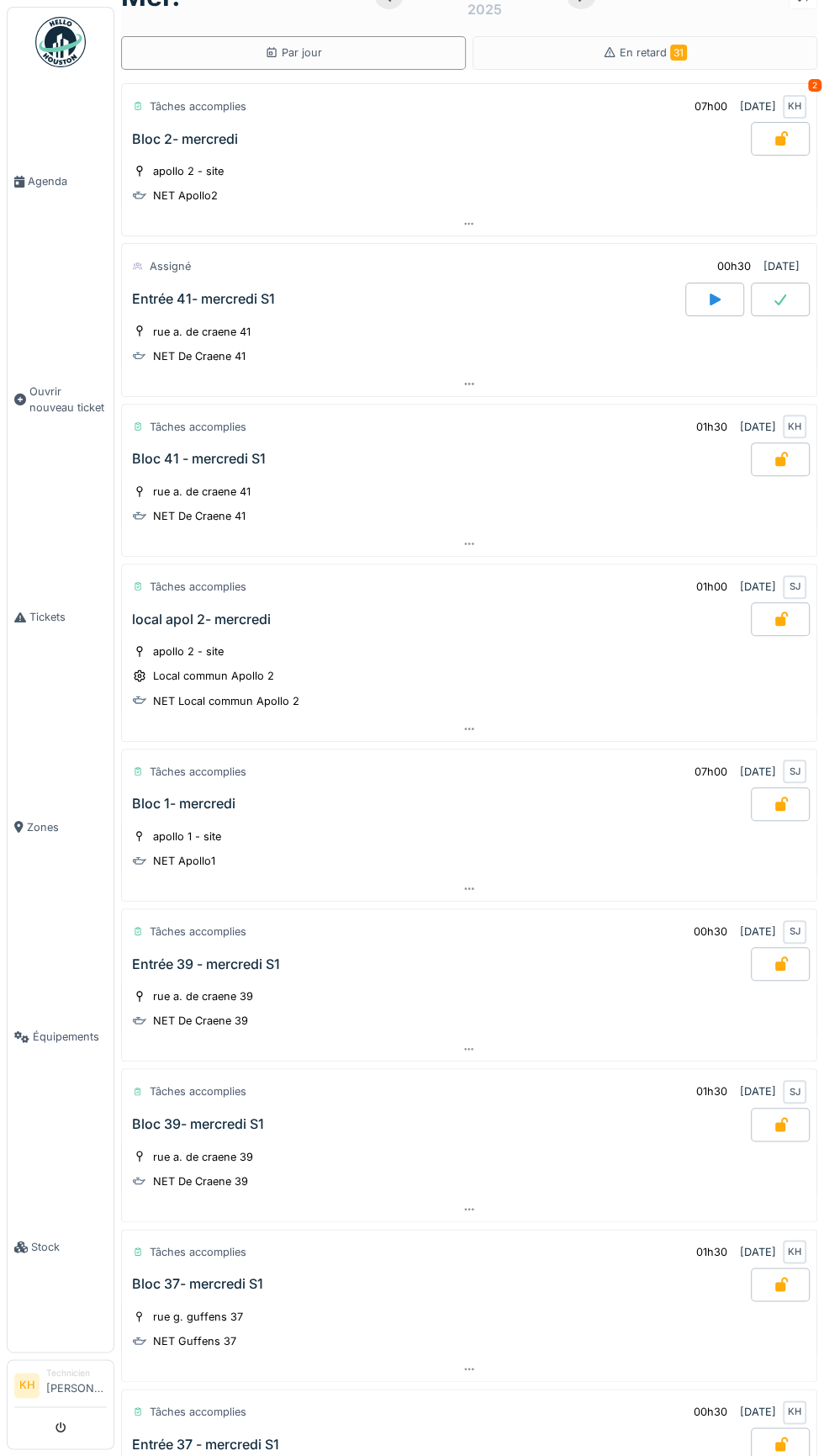
click at [715, 294] on icon at bounding box center [714, 300] width 11 height 12
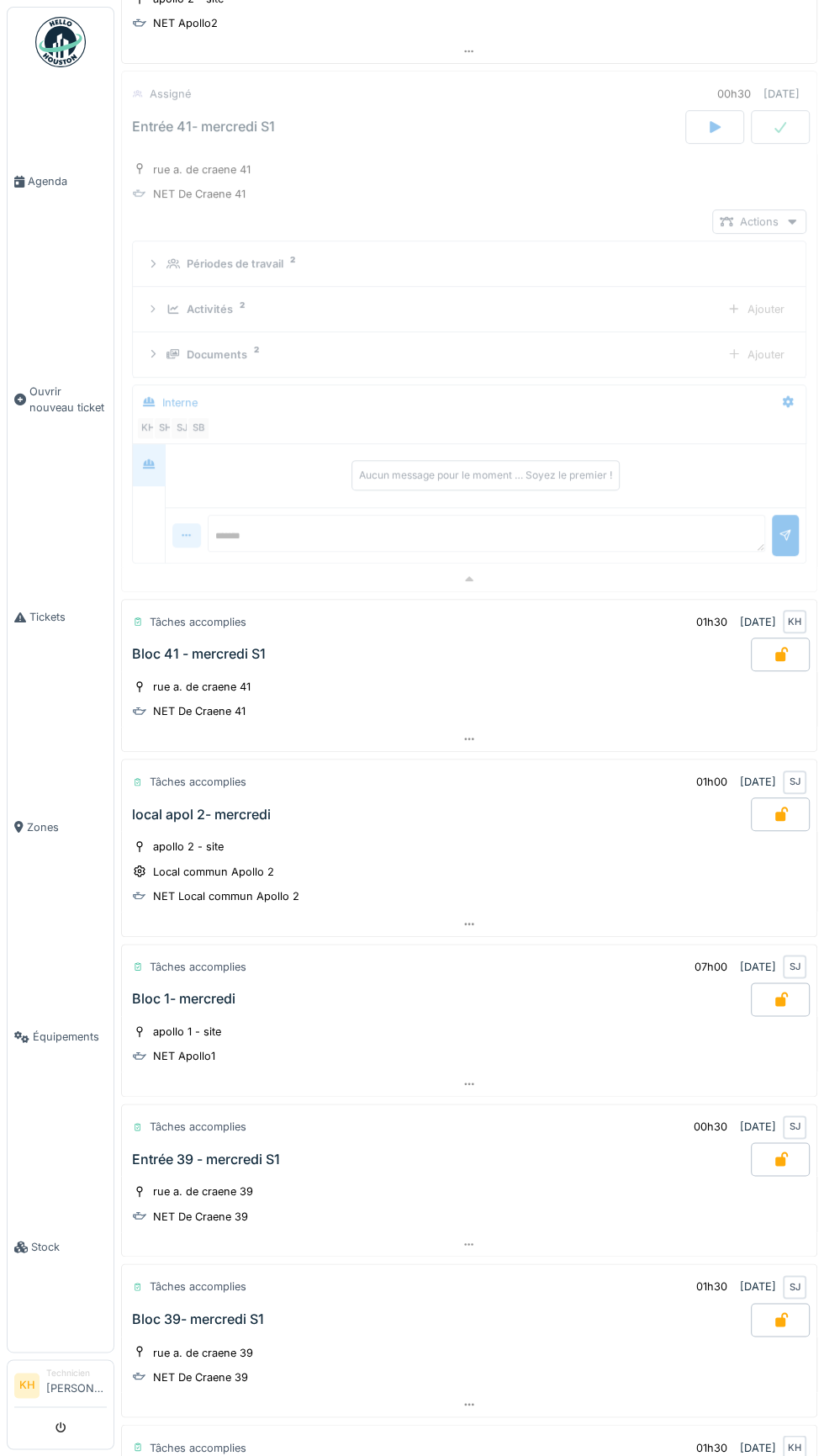
scroll to position [215, 0]
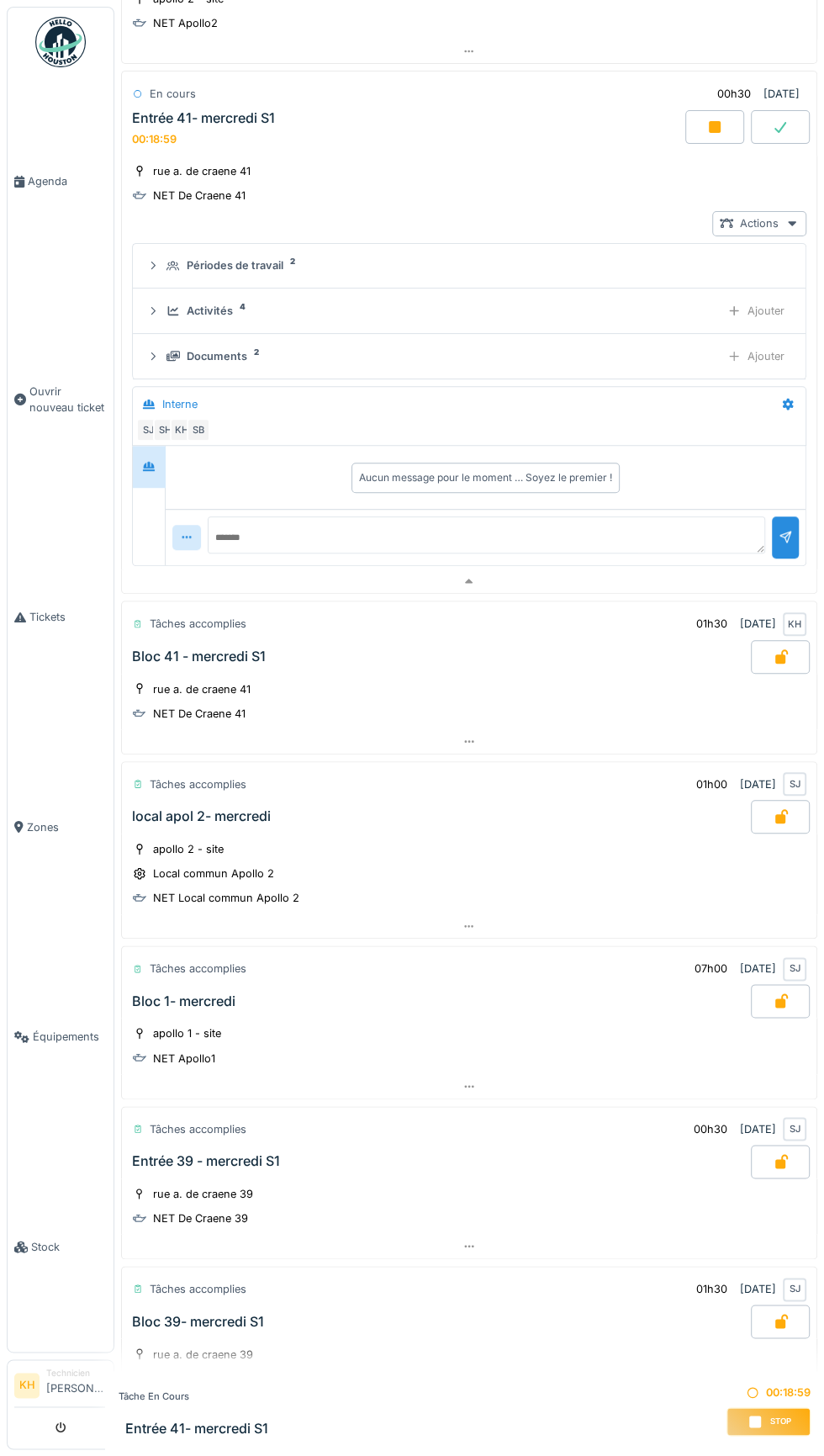
click at [715, 123] on icon at bounding box center [715, 127] width 12 height 12
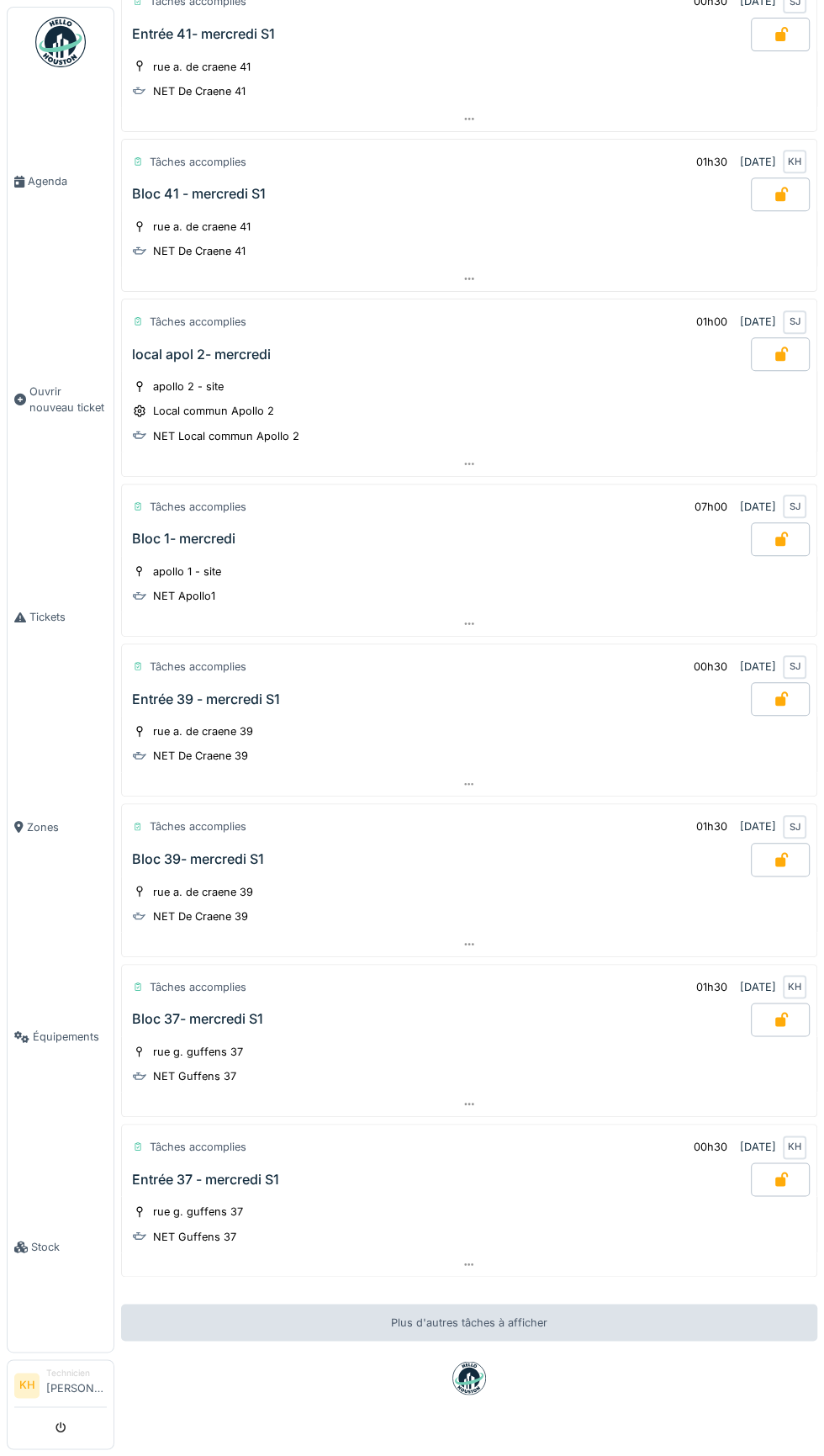
scroll to position [0, 0]
